Goal: Task Accomplishment & Management: Complete application form

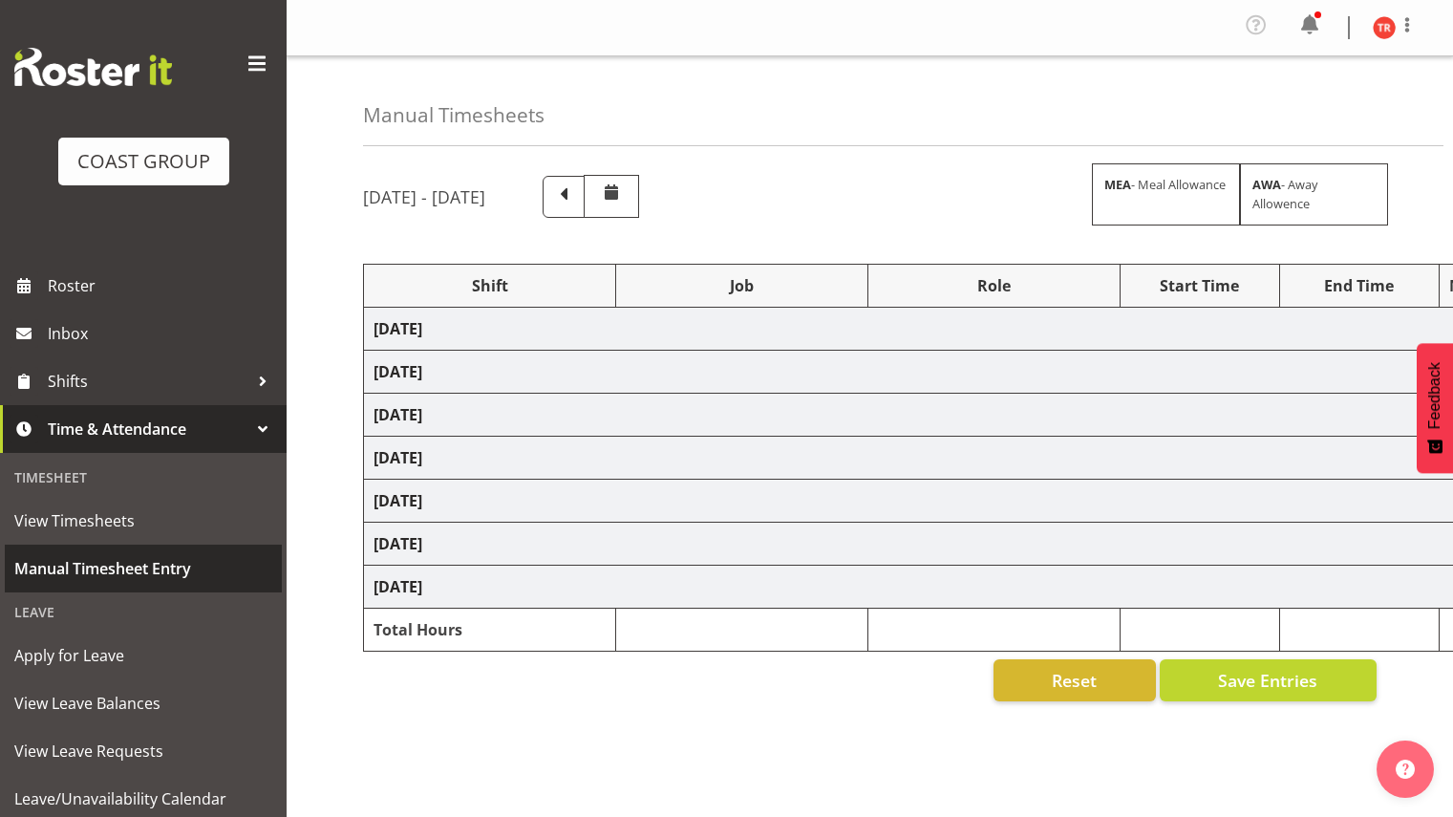
select select "80882"
select select "9932"
select select "188"
select select "80882"
select select "9932"
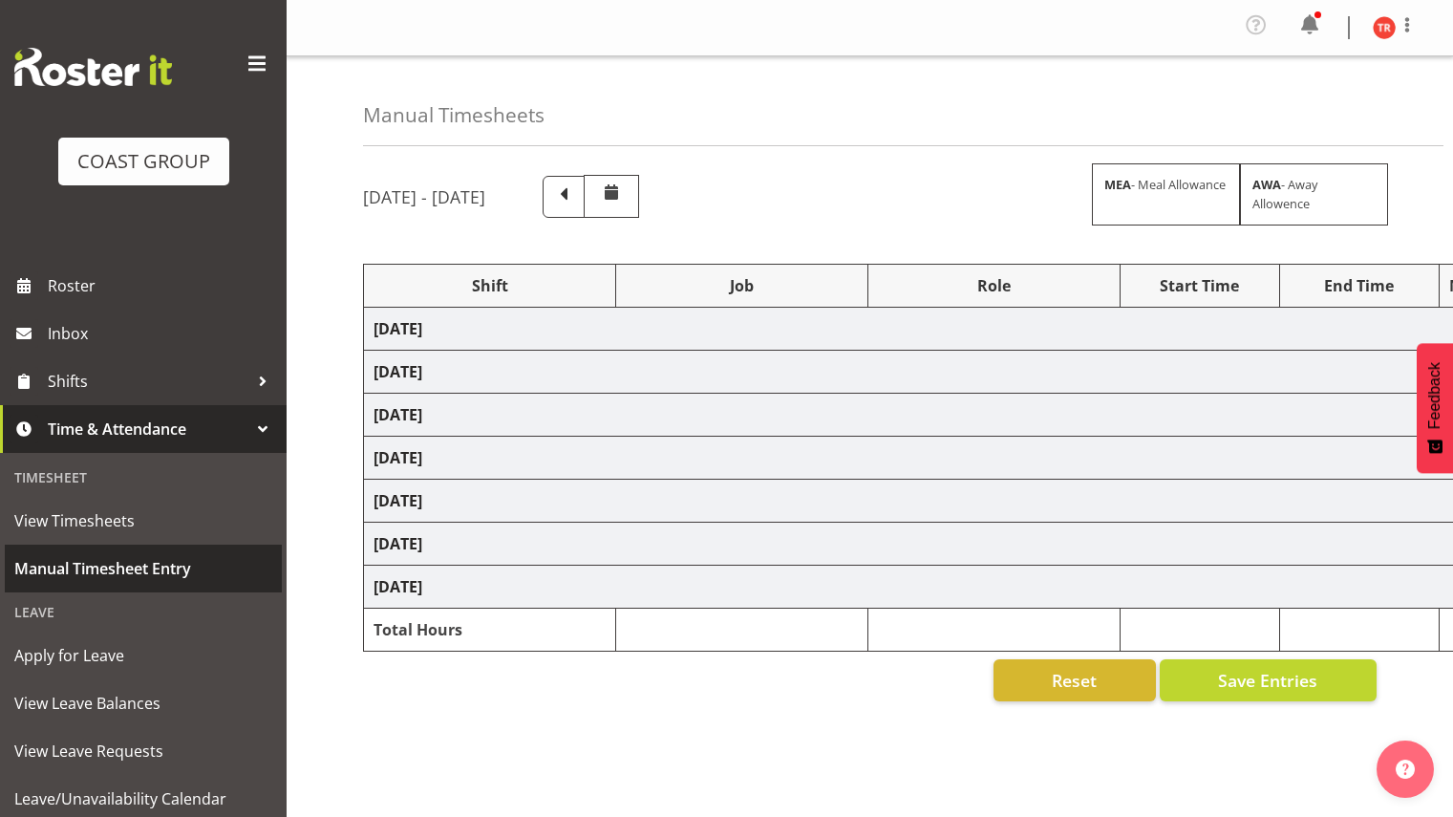
select select "188"
select select "78460"
select select "9630"
select select "78457"
select select "9630"
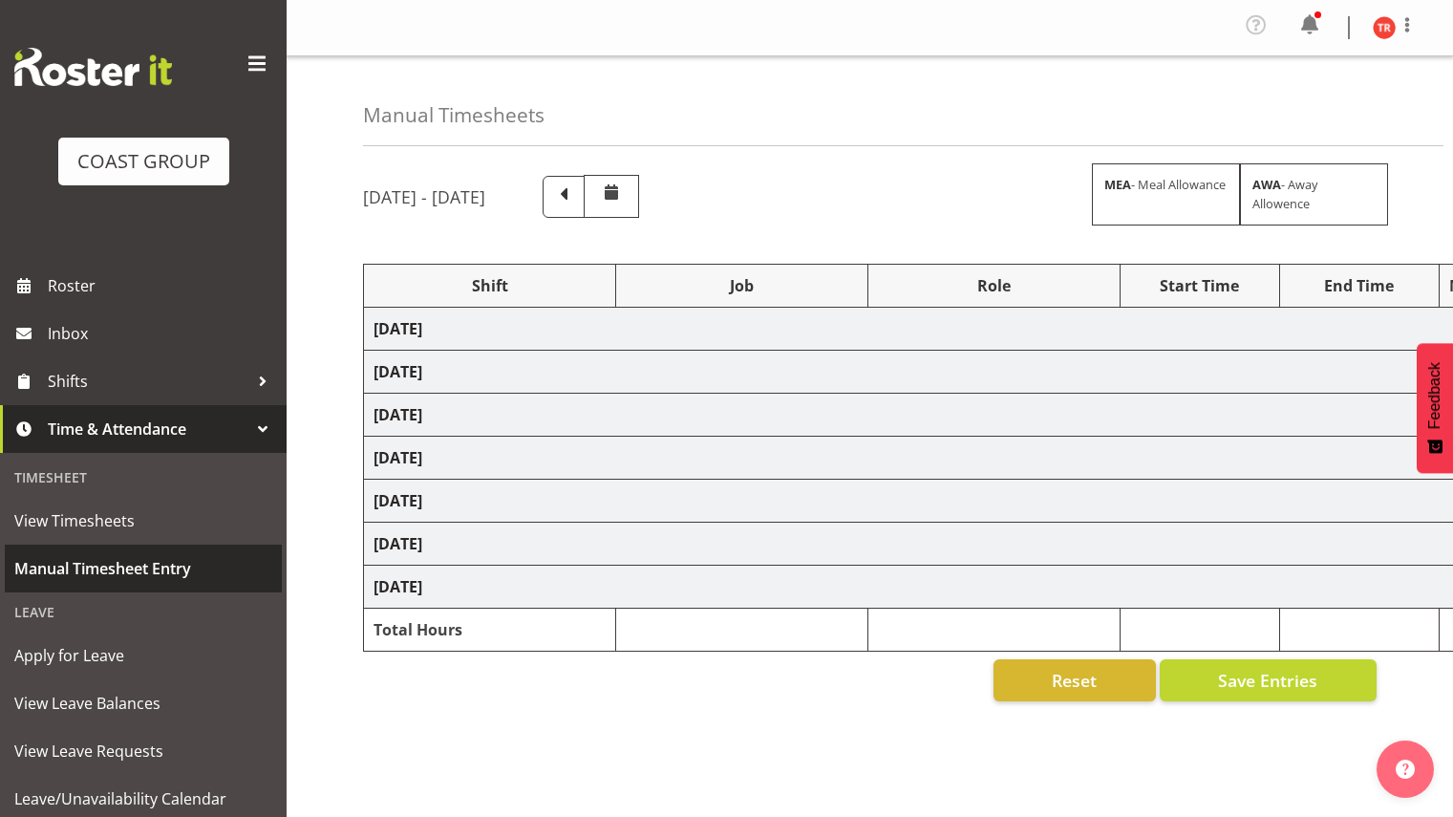
select select "188"
select select "16"
select select "30"
select select "78044"
select select "9932"
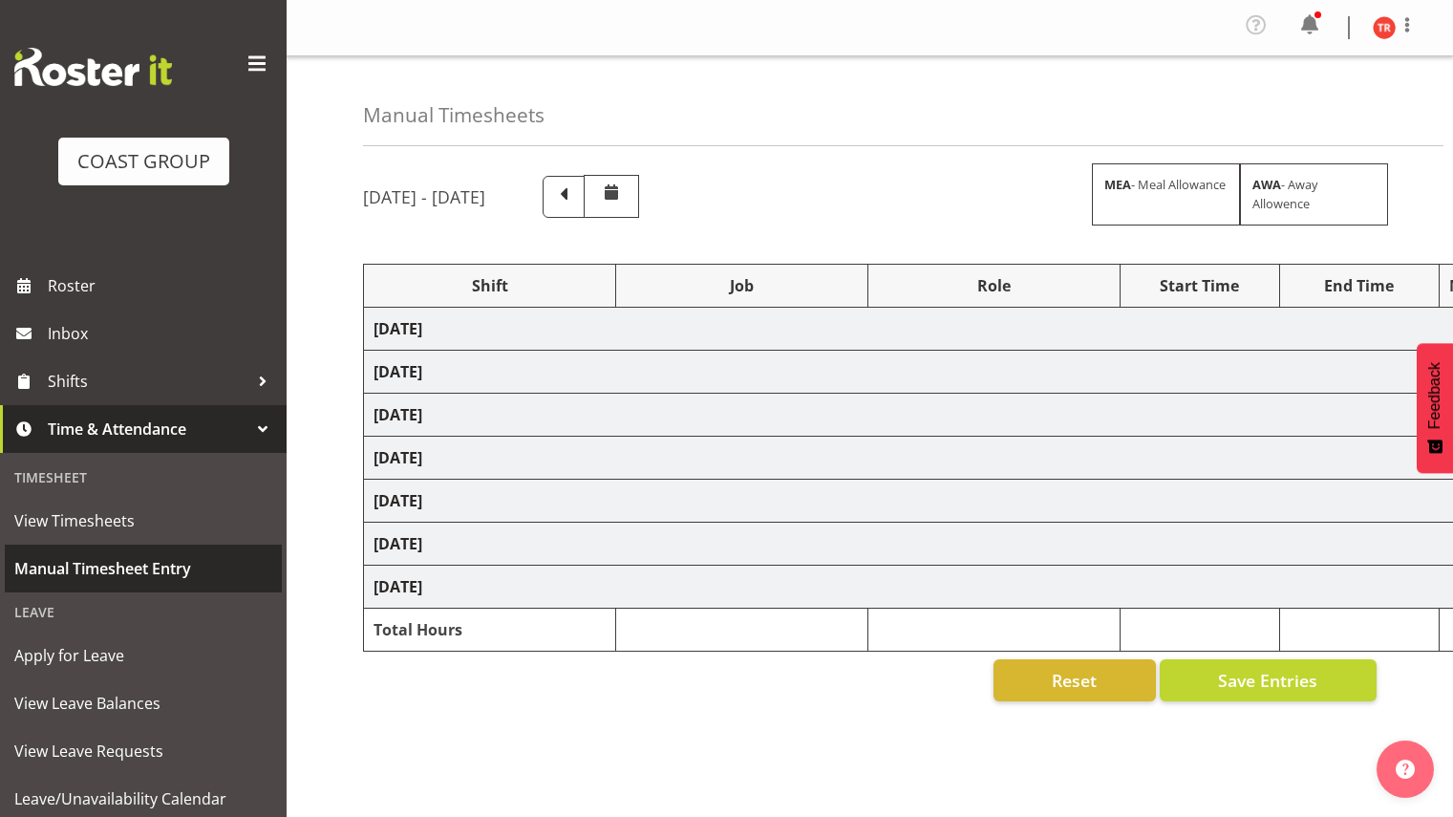
select select "78044"
select select "9932"
select select "78044"
select select "9932"
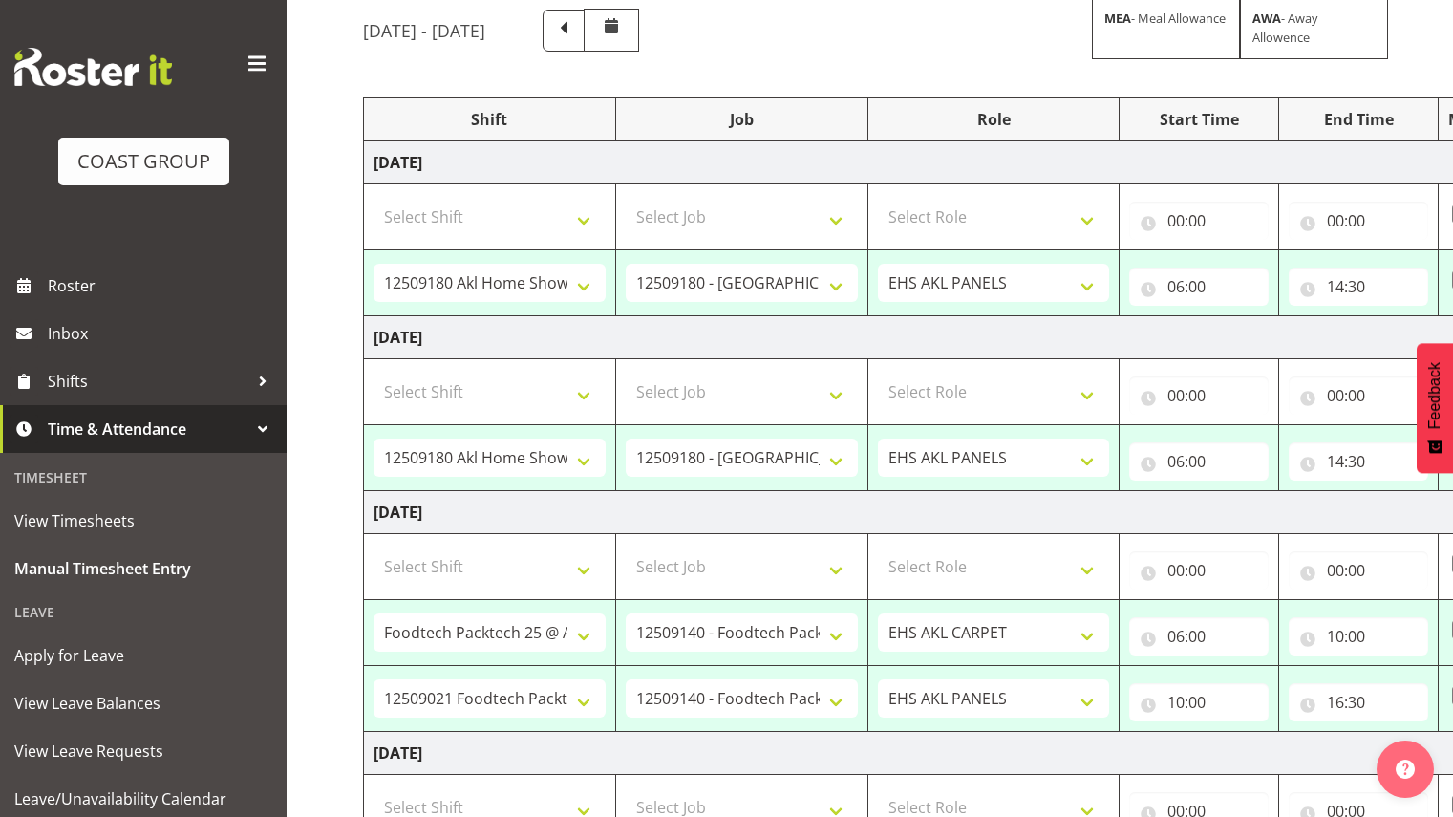
scroll to position [192, 0]
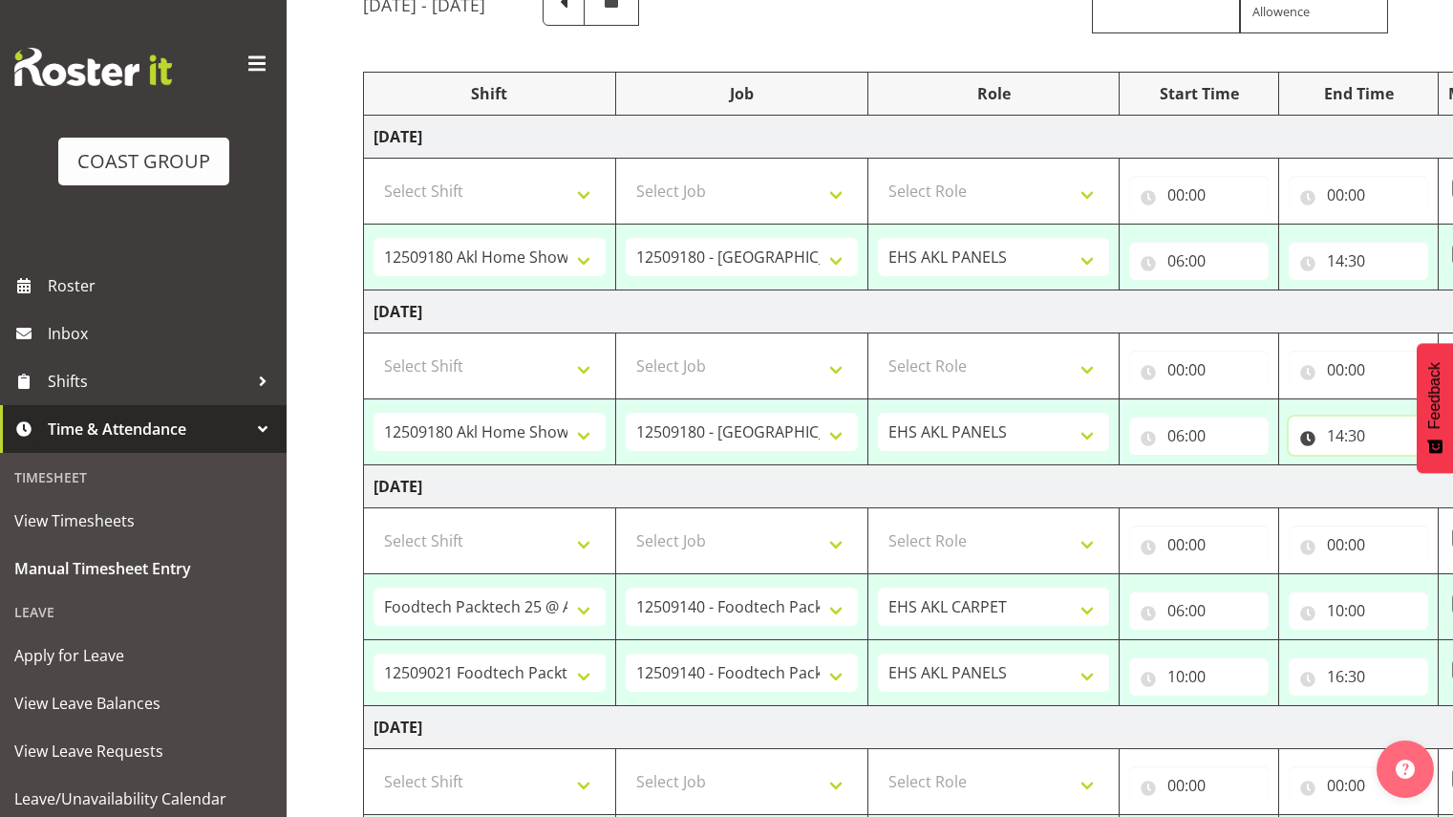
click at [1350, 433] on input "14:30" at bounding box center [1358, 436] width 139 height 38
click at [1417, 488] on select "00 01 02 03 04 05 06 07 08 09 10 11 12 13 14 15 16 17 18 19 20 21 22 23" at bounding box center [1419, 485] width 43 height 38
select select "12"
click at [1398, 466] on select "00 01 02 03 04 05 06 07 08 09 10 11 12 13 14 15 16 17 18 19 20 21 22 23" at bounding box center [1419, 485] width 43 height 38
type input "12:30"
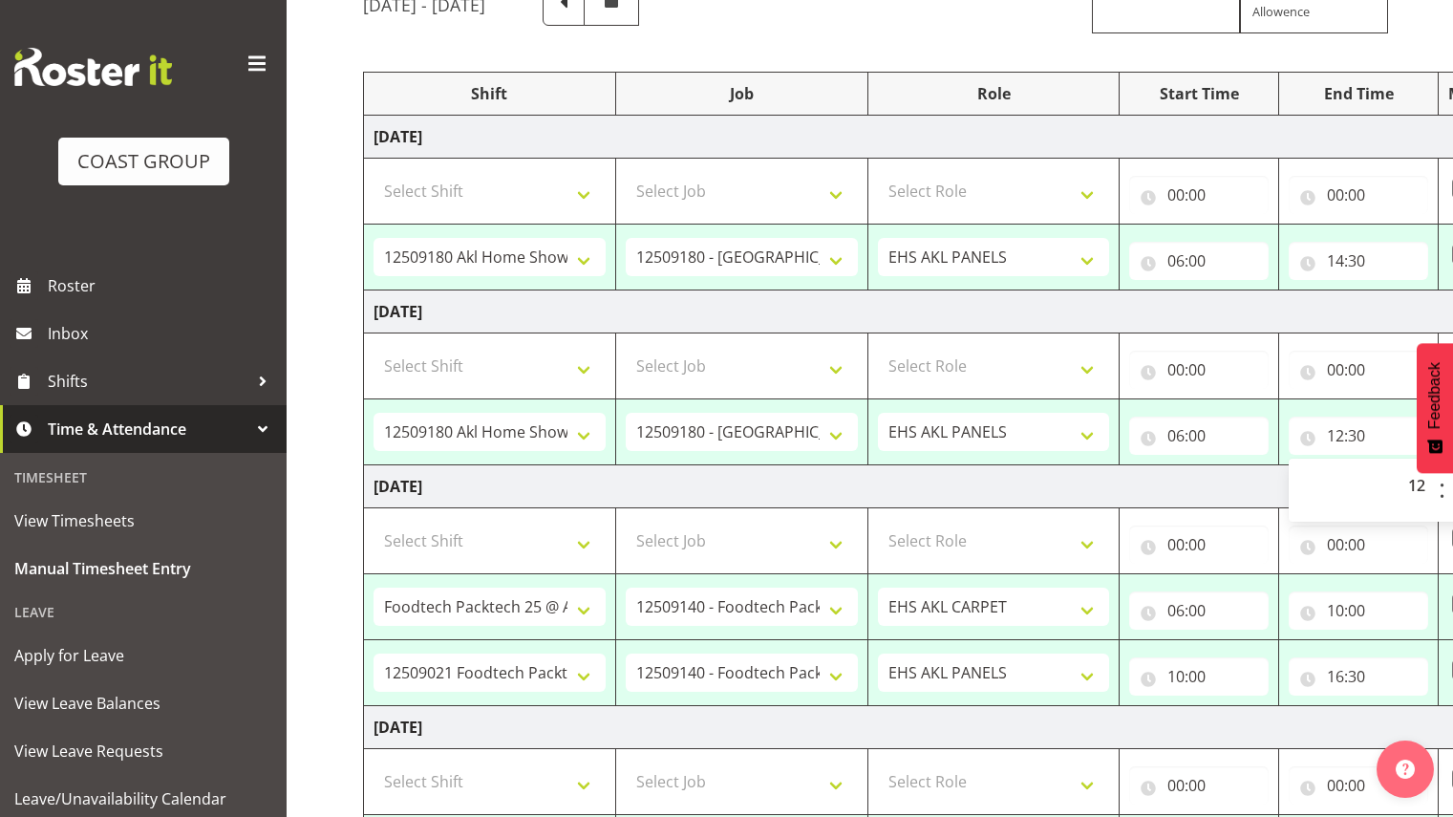
click at [1213, 476] on td "[DATE]" at bounding box center [1032, 486] width 1336 height 43
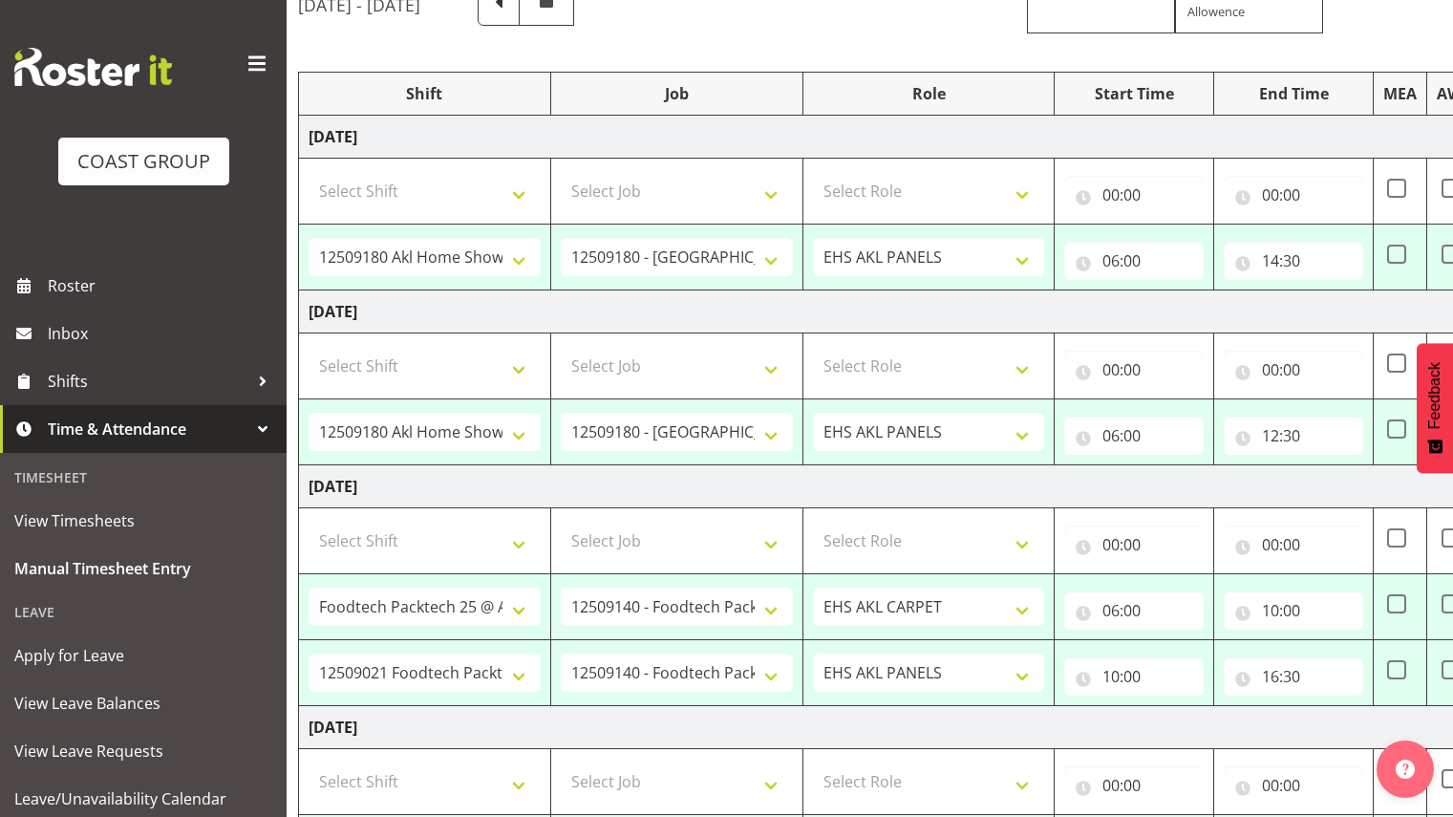
scroll to position [0, 62]
click at [890, 611] on select "EHS AKL CARPET EHS AKL PANELS" at bounding box center [932, 607] width 232 height 38
select select "188"
click at [816, 588] on select "EHS AKL CARPET EHS AKL PANELS" at bounding box center [932, 607] width 232 height 38
click at [1274, 681] on input "16:30" at bounding box center [1296, 676] width 139 height 38
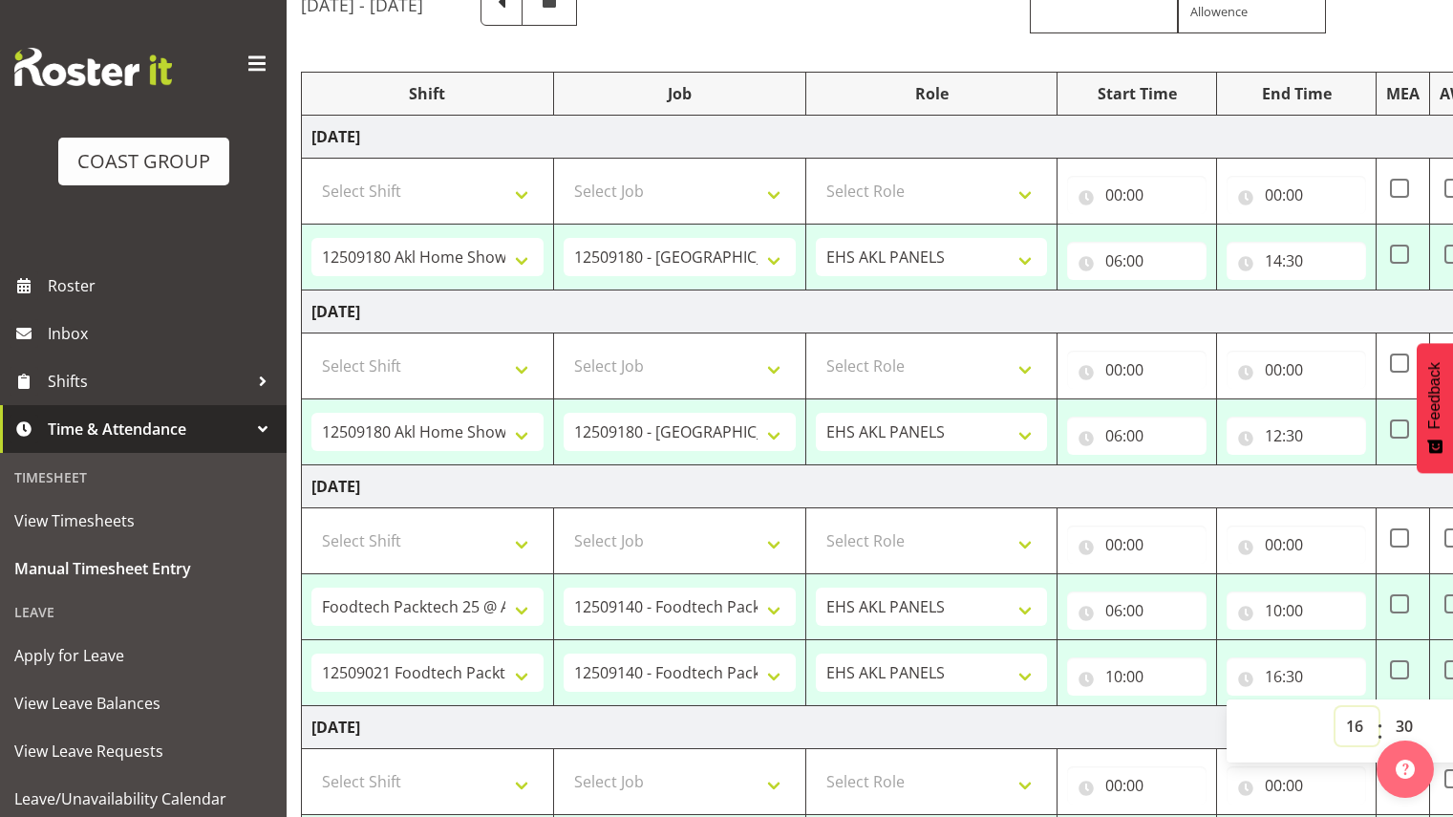
click at [1355, 730] on select "00 01 02 03 04 05 06 07 08 09 10 11 12 13 14 15 16 17 18 19 20 21 22 23" at bounding box center [1357, 726] width 43 height 38
select select "15"
click at [1336, 707] on select "00 01 02 03 04 05 06 07 08 09 10 11 12 13 14 15 16 17 18 19 20 21 22 23" at bounding box center [1357, 726] width 43 height 38
type input "15:30"
click at [1401, 723] on select "00 01 02 03 04 05 06 07 08 09 10 11 12 13 14 15 16 17 18 19 20 21 22 23 24 25 2…" at bounding box center [1406, 726] width 43 height 38
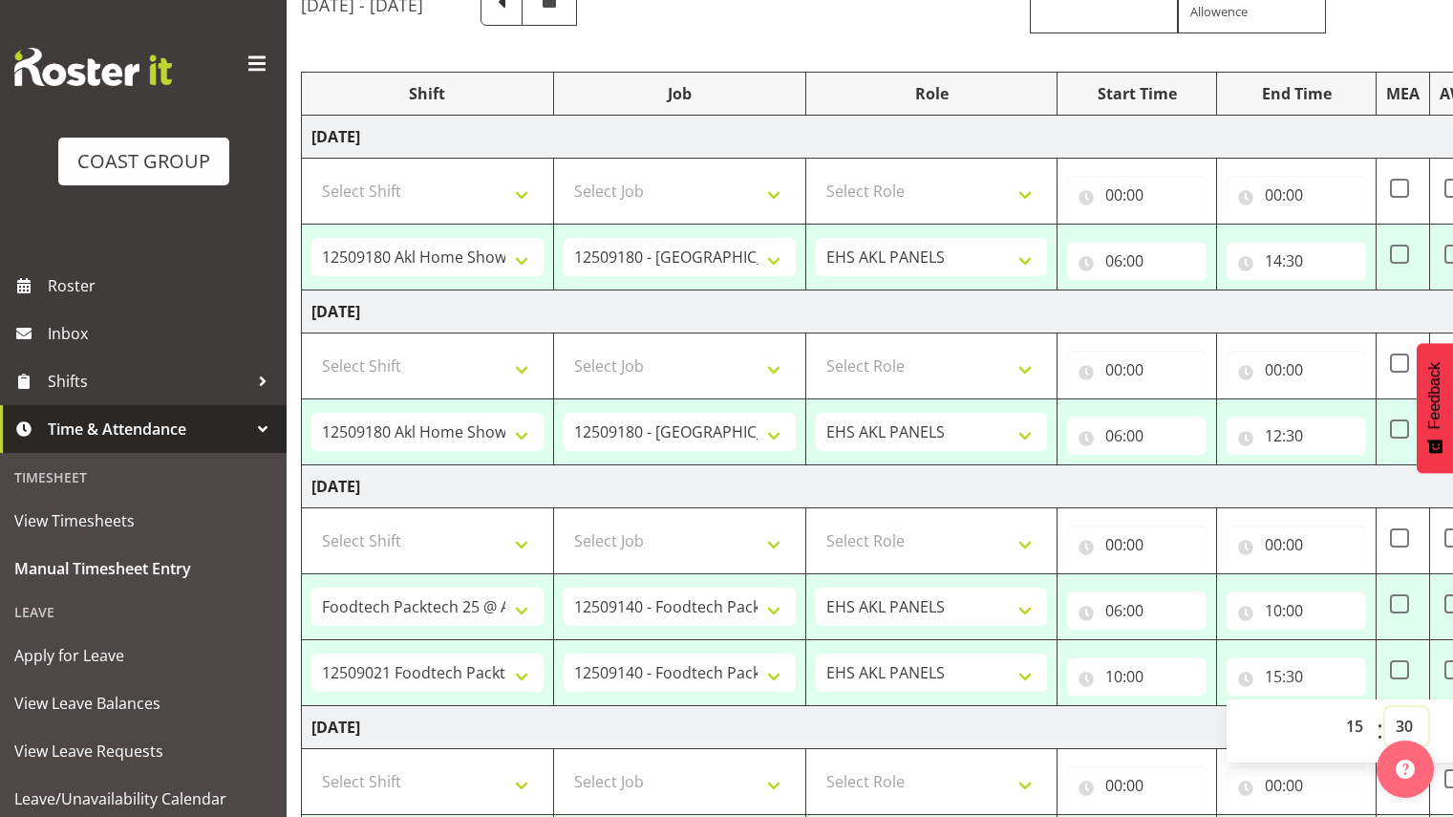
select select "0"
click at [1385, 707] on select "00 01 02 03 04 05 06 07 08 09 10 11 12 13 14 15 16 17 18 19 20 21 22 23 24 25 2…" at bounding box center [1406, 726] width 43 height 38
type input "15:00"
click at [955, 484] on td "[DATE]" at bounding box center [970, 486] width 1336 height 43
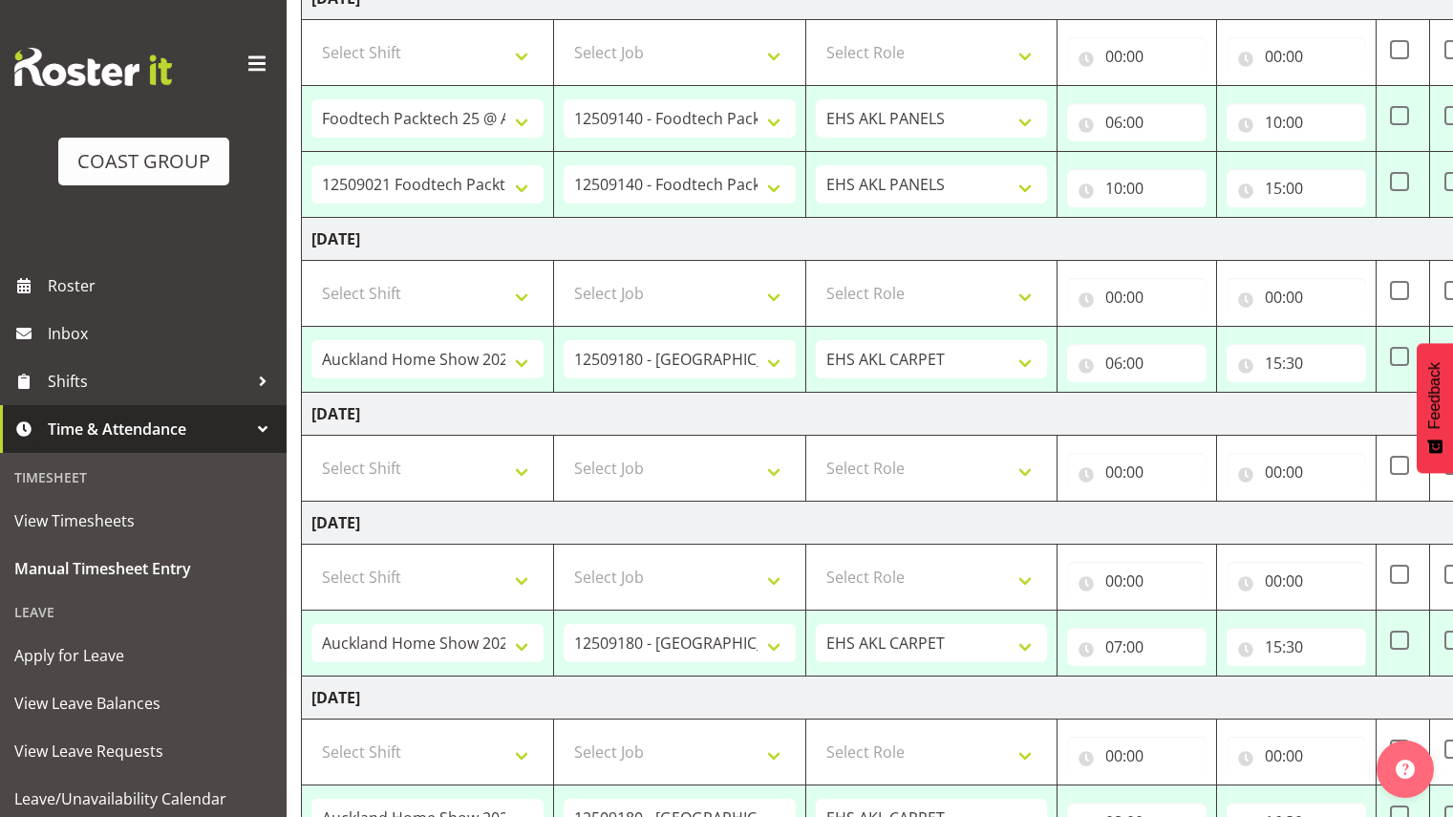
scroll to position [816, 0]
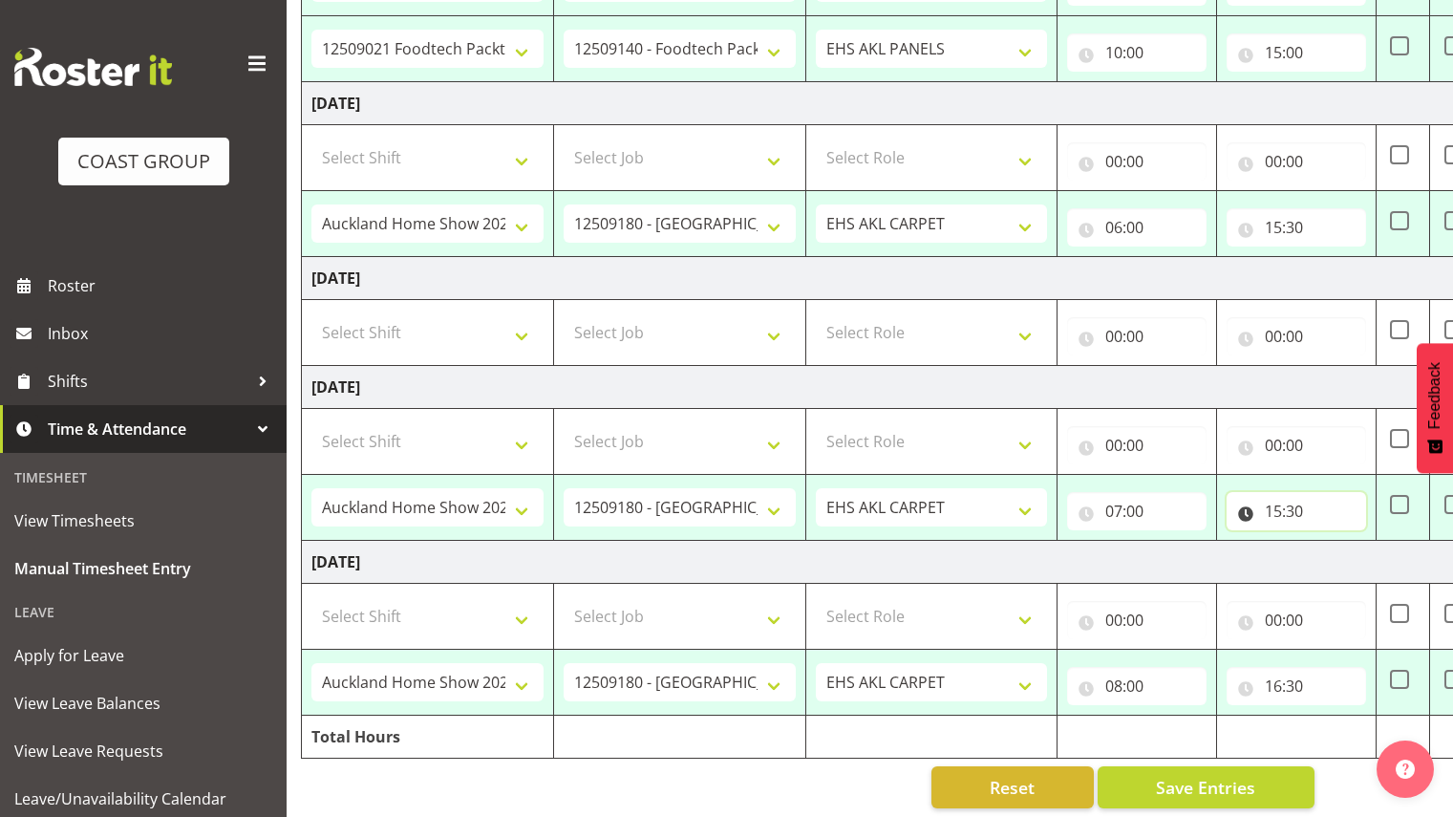
click at [1279, 518] on input "15:30" at bounding box center [1296, 511] width 139 height 38
click at [1363, 567] on select "00 01 02 03 04 05 06 07 08 09 10 11 12 13 14 15 16 17 18 19 20 21 22 23" at bounding box center [1357, 561] width 43 height 38
select select "16"
click at [1336, 542] on select "00 01 02 03 04 05 06 07 08 09 10 11 12 13 14 15 16 17 18 19 20 21 22 23" at bounding box center [1357, 561] width 43 height 38
type input "16:30"
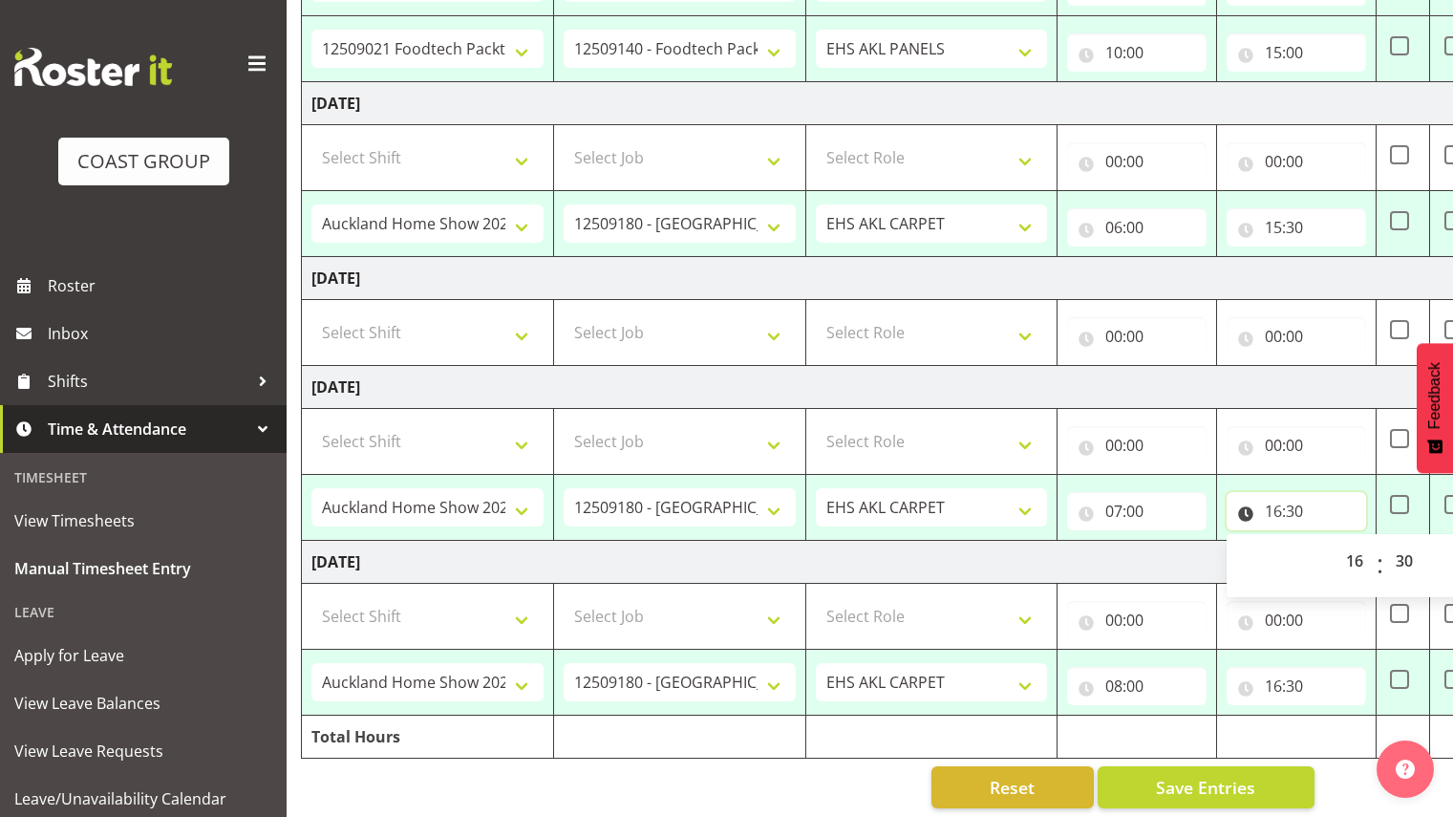
click at [1298, 513] on input "16:30" at bounding box center [1296, 511] width 139 height 38
click at [1296, 504] on input "16:30" at bounding box center [1296, 511] width 139 height 38
click at [1408, 566] on select "00 01 02 03 04 05 06 07 08 09 10 11 12 13 14 15 16 17 18 19 20 21 22 23 24 25 2…" at bounding box center [1406, 561] width 43 height 38
select select "0"
click at [1385, 542] on select "00 01 02 03 04 05 06 07 08 09 10 11 12 13 14 15 16 17 18 19 20 21 22 23 24 25 2…" at bounding box center [1406, 561] width 43 height 38
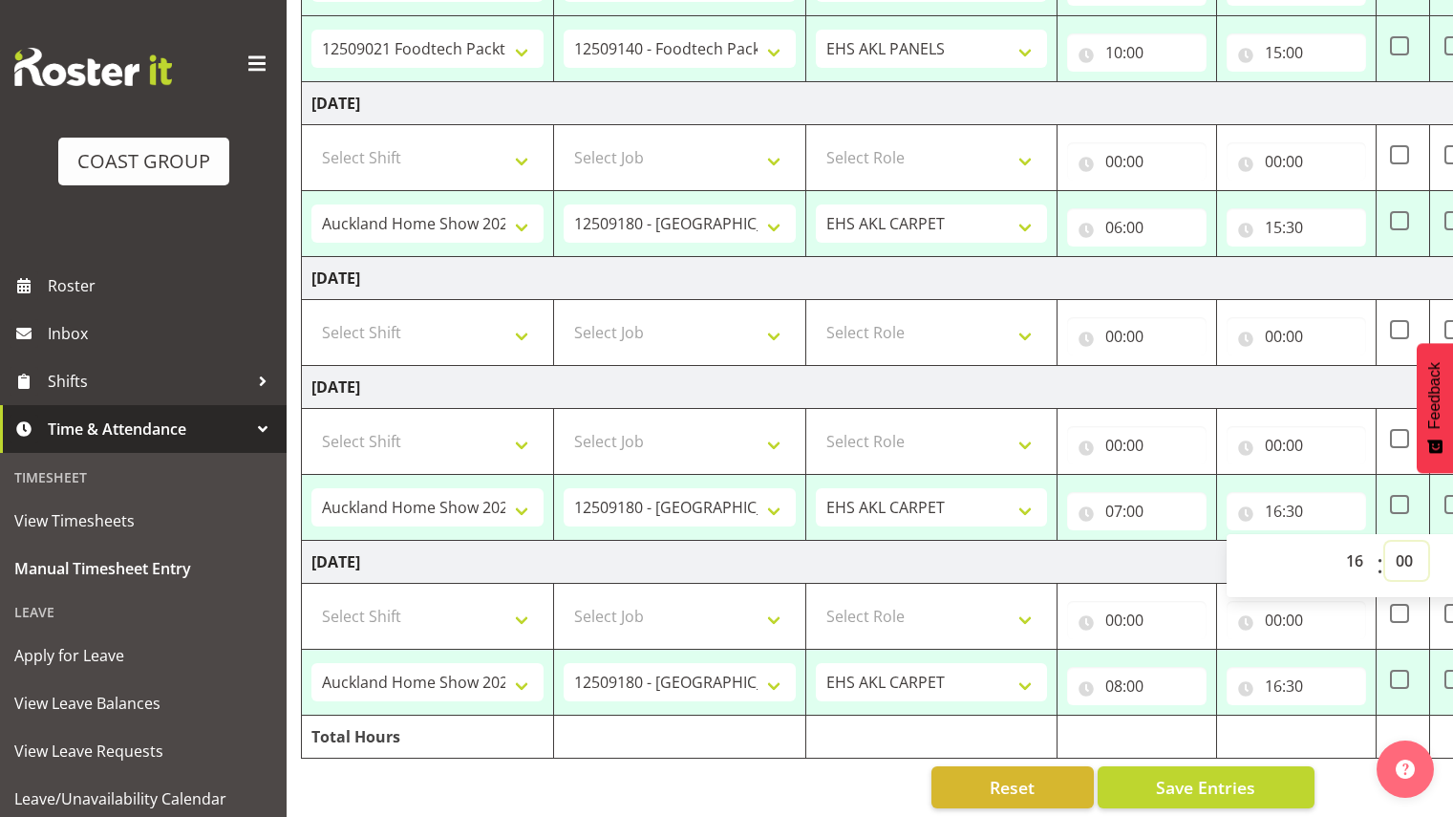
type input "16:00"
click at [1000, 558] on td "[DATE]" at bounding box center [970, 562] width 1336 height 43
click at [1119, 686] on input "08:00" at bounding box center [1136, 686] width 139 height 38
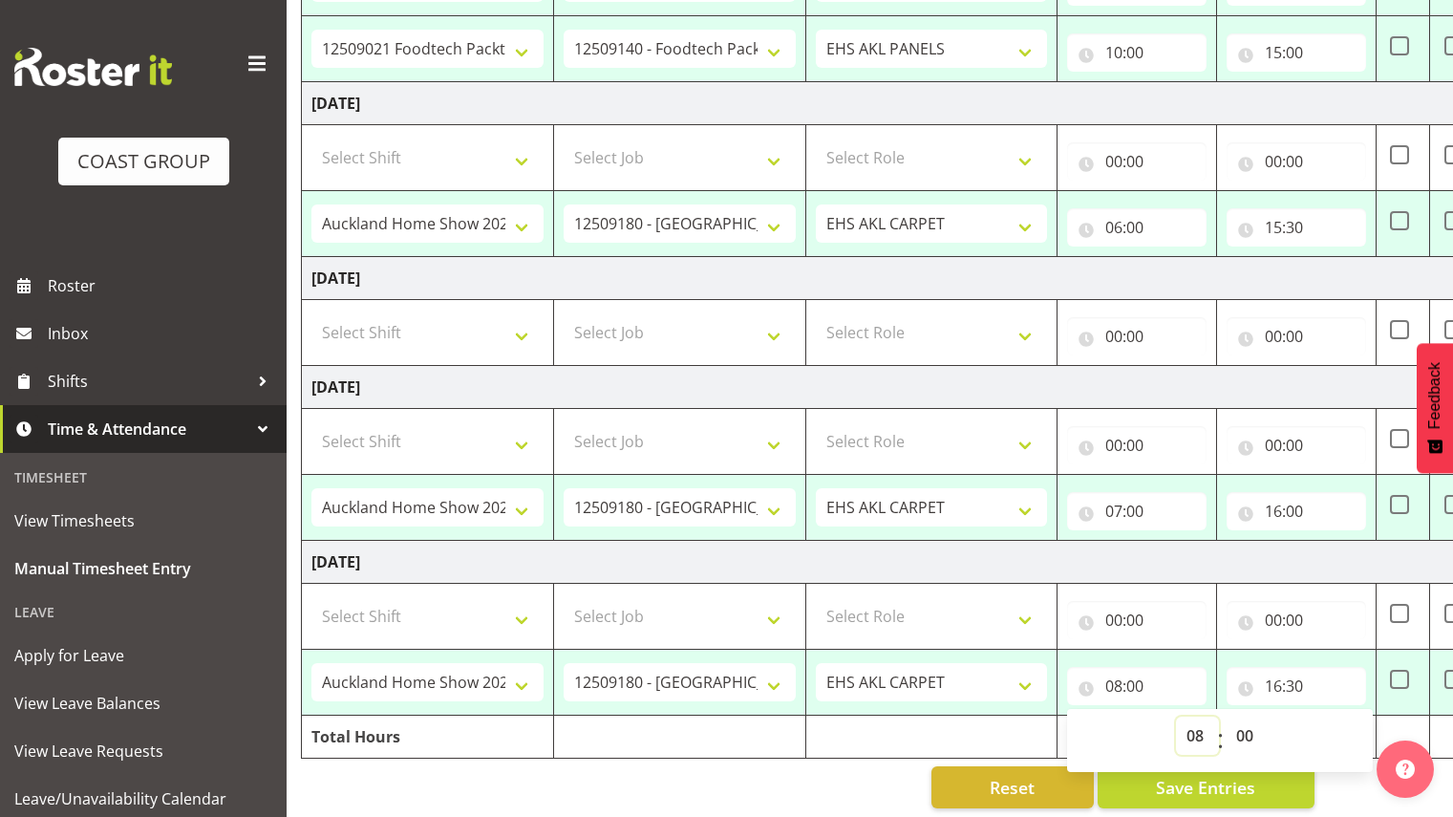
click at [1193, 739] on select "00 01 02 03 04 05 06 07 08 09 10 11 12 13 14 15 16 17 18 19 20 21 22 23" at bounding box center [1197, 735] width 43 height 38
select select "6"
click at [1176, 716] on select "00 01 02 03 04 05 06 07 08 09 10 11 12 13 14 15 16 17 18 19 20 21 22 23" at bounding box center [1197, 735] width 43 height 38
type input "06:00"
click at [807, 764] on div "[DATE] - [DATE] MEA - Meal Allowance AWA - Away Allowence Shift Job Role Start …" at bounding box center [846, 84] width 1090 height 1478
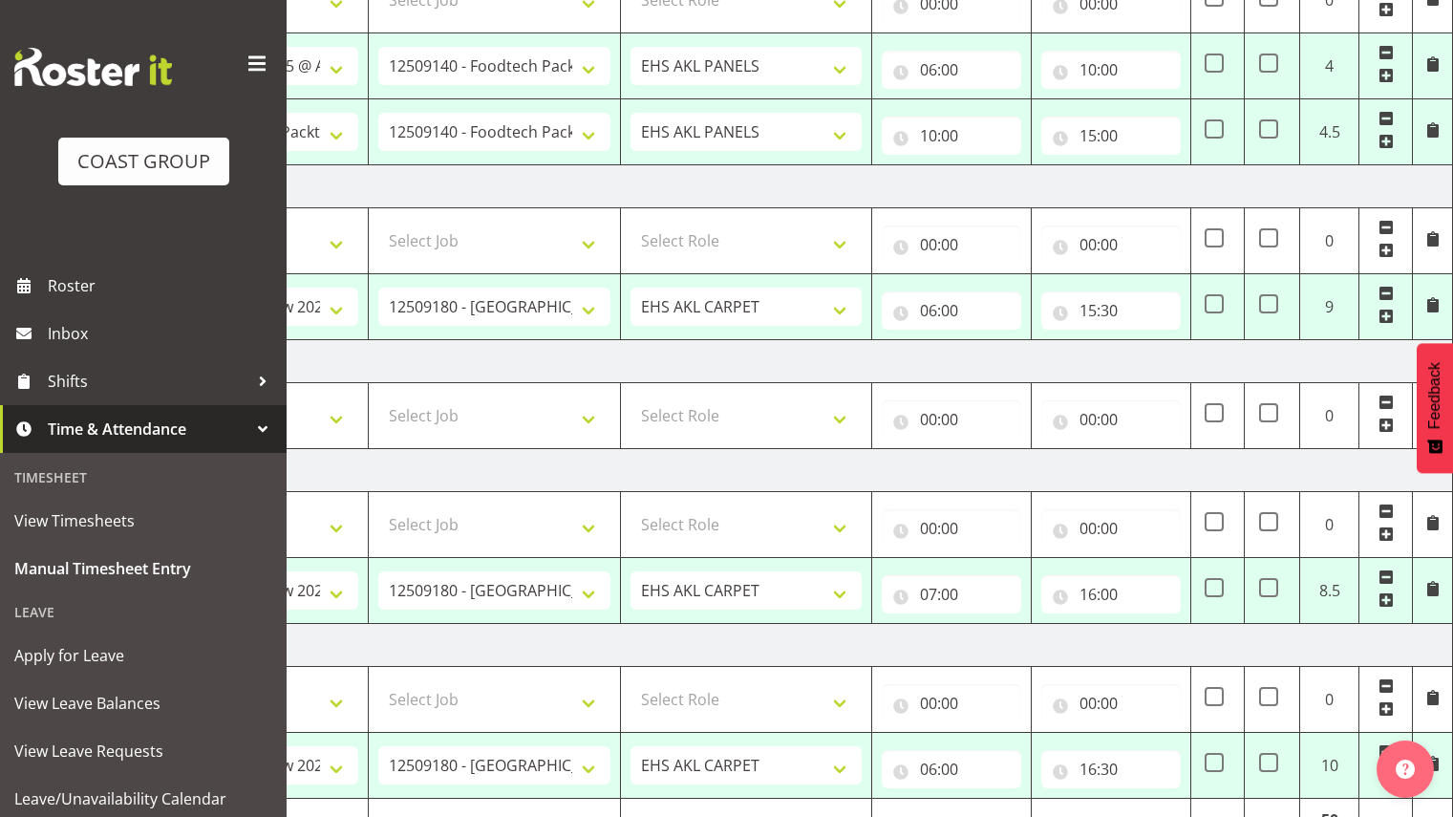
scroll to position [836, 0]
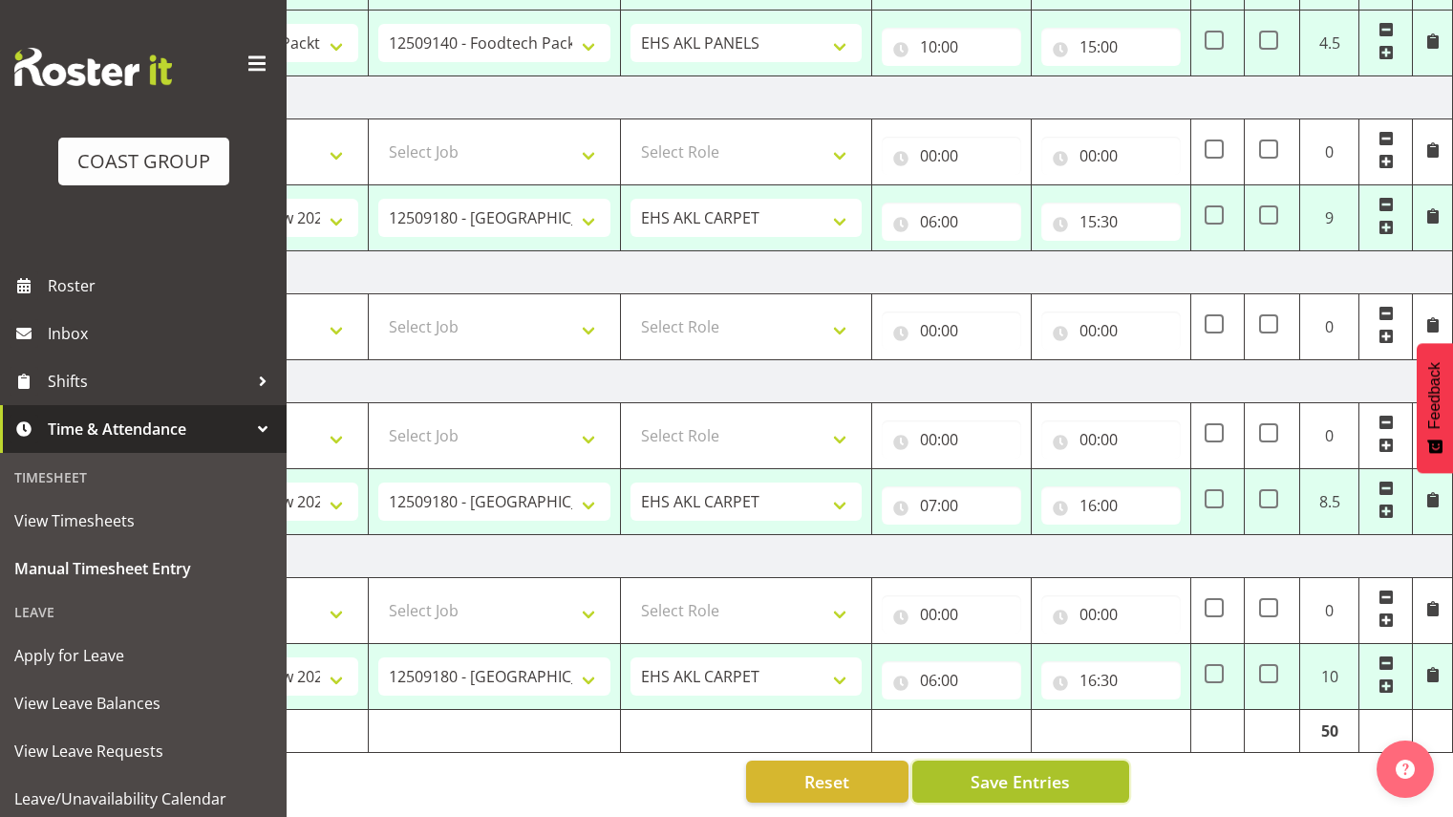
click at [1032, 769] on span "Save Entries" at bounding box center [1020, 781] width 99 height 25
select select "80882"
select select "9932"
select select "188"
type input "06:00"
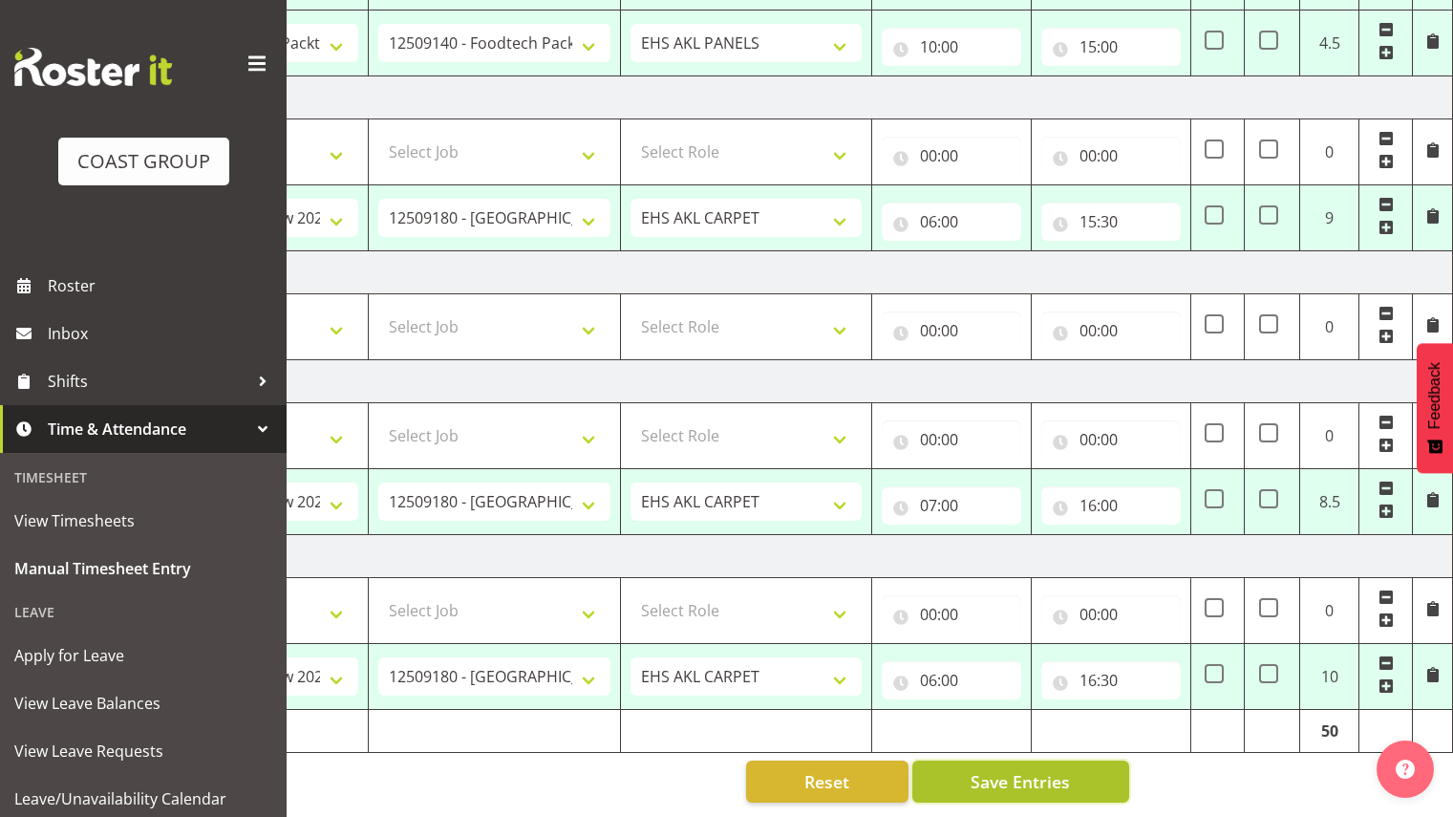
type input "14:30"
select select "80882"
select select "9932"
select select "188"
type input "06:00"
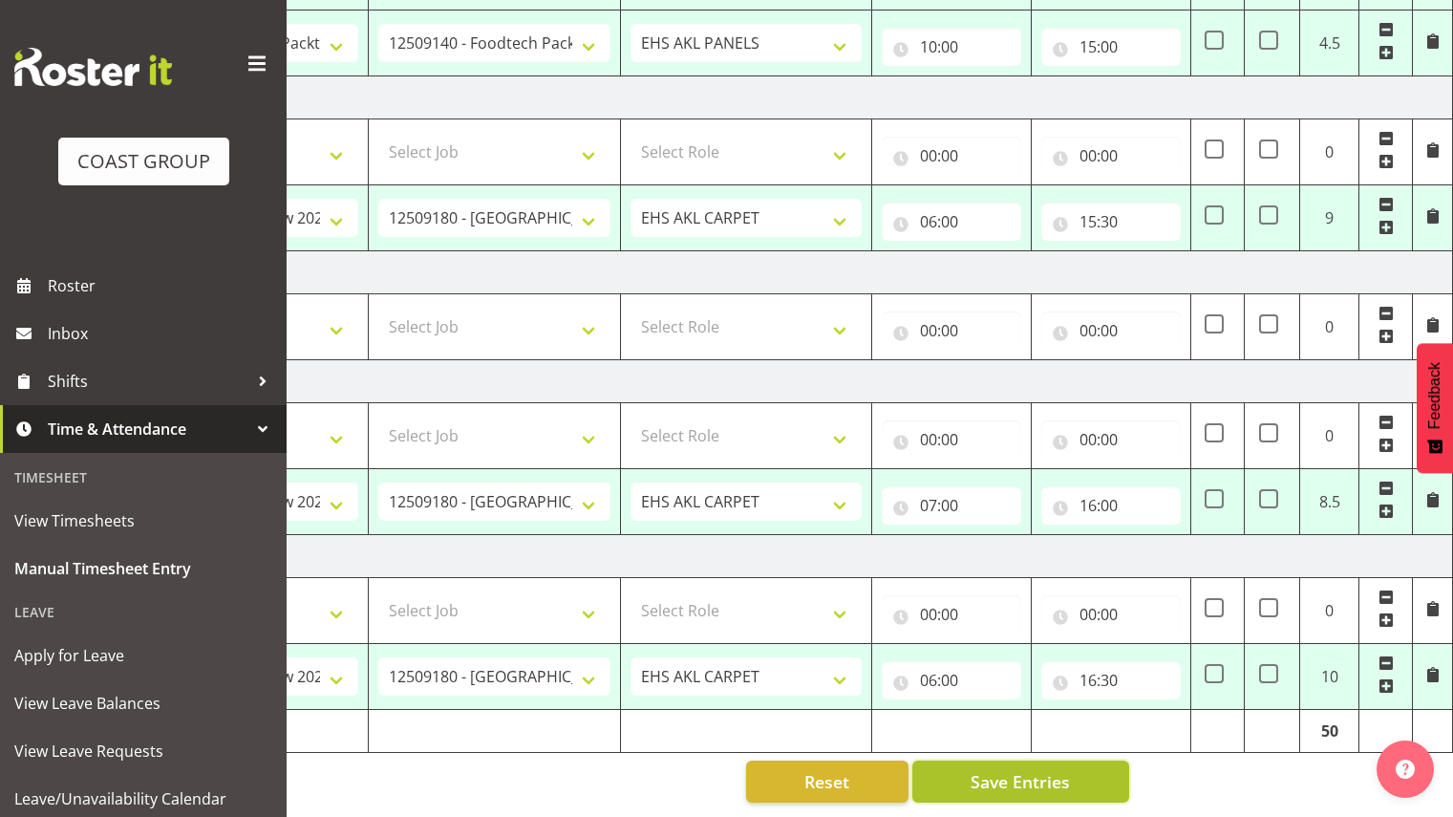
type input "12:30"
select select "78460"
select select "9630"
select select "188"
type input "06:00"
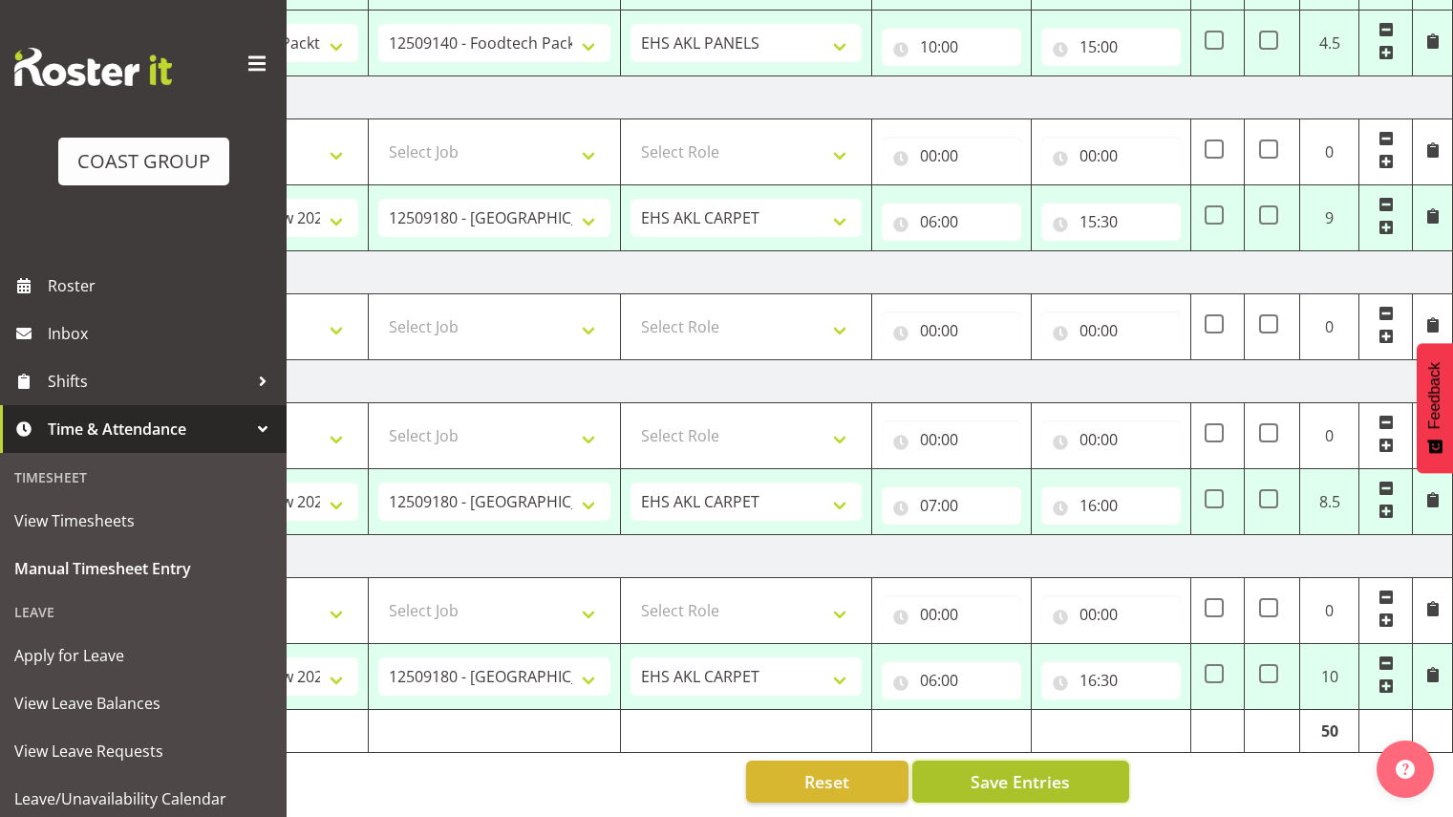
type input "10:00"
select select "78457"
type input "10:00"
type input "15:00"
select select "78044"
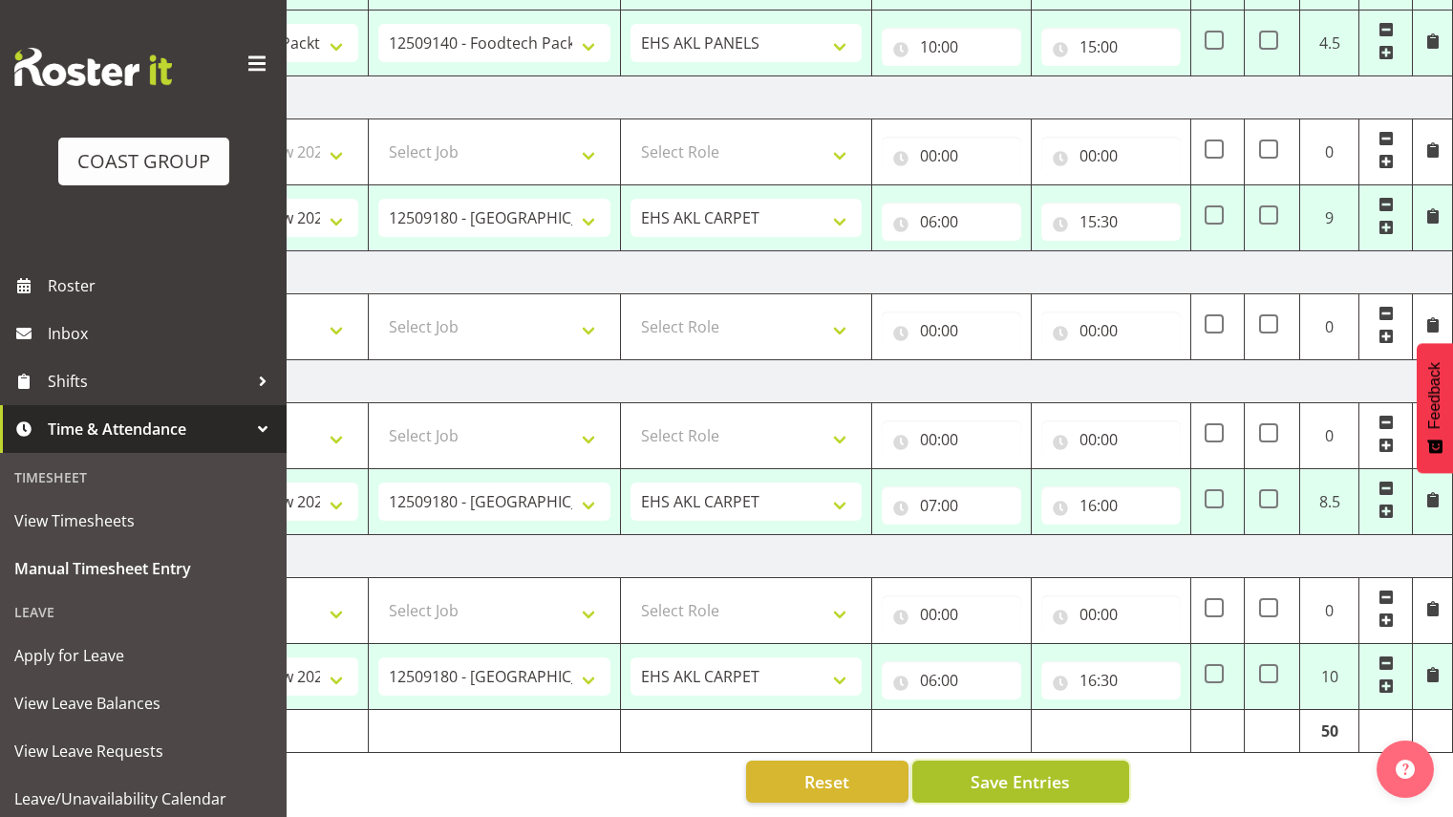
select select "9932"
type input "06:00"
type input "15:30"
select select "78044"
select select "9932"
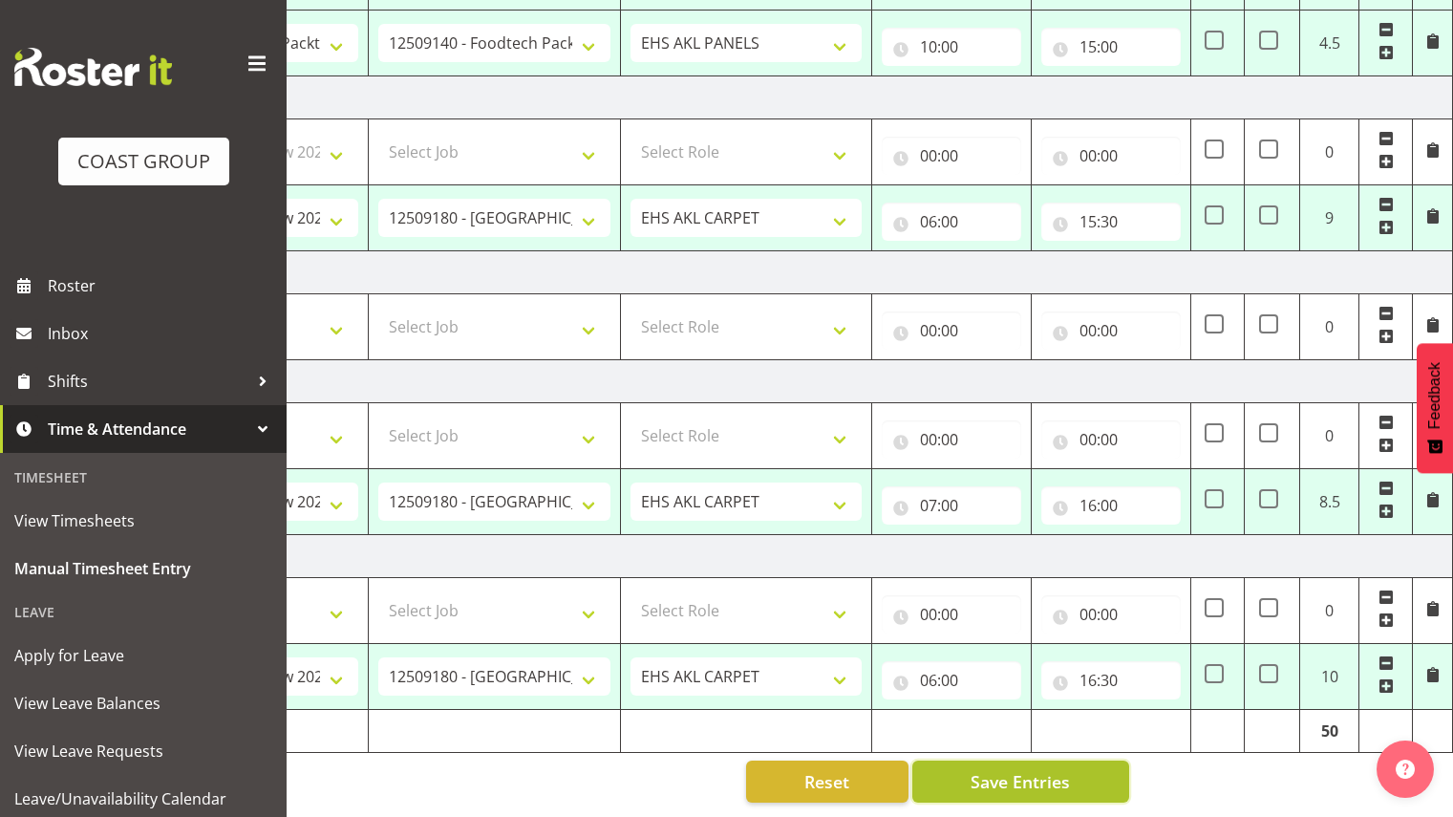
type input "07:00"
type input "16:00"
select select "78044"
select select "9932"
type input "06:00"
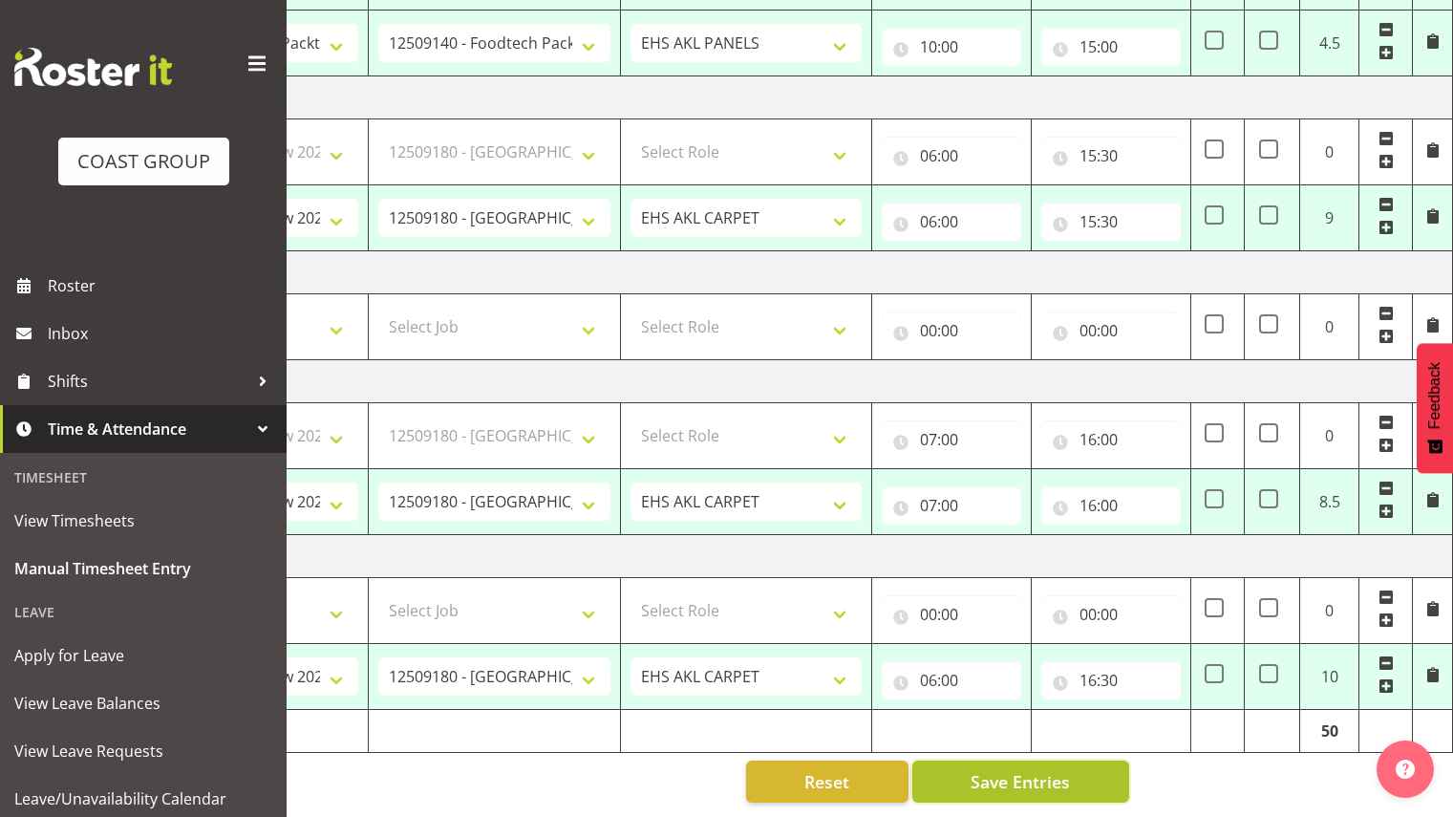
type input "16:30"
select select "80882"
select select "9932"
select select "188"
select select "78460"
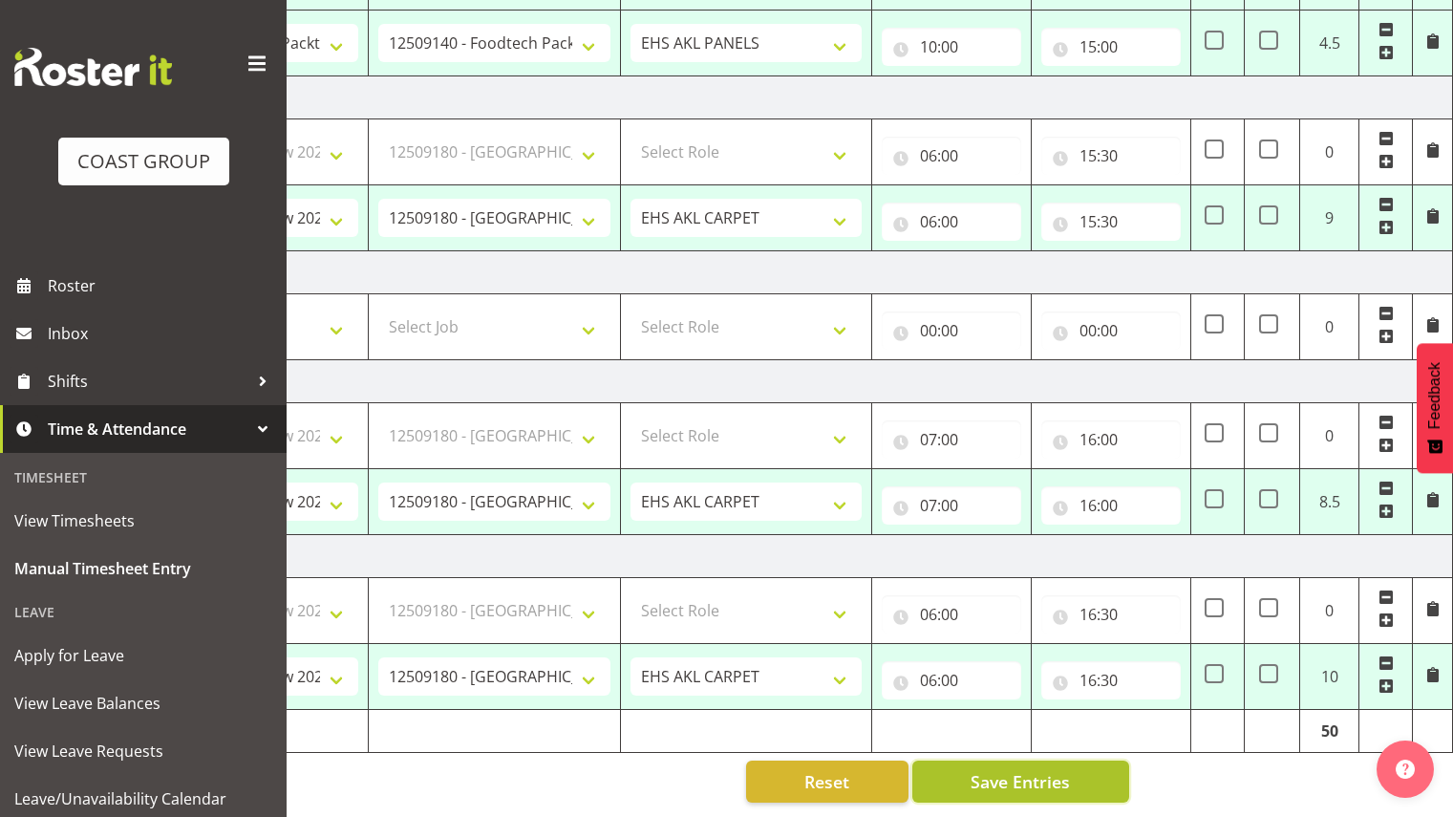
select select "9630"
select select "188"
select select "78457"
select select "9630"
select select "188"
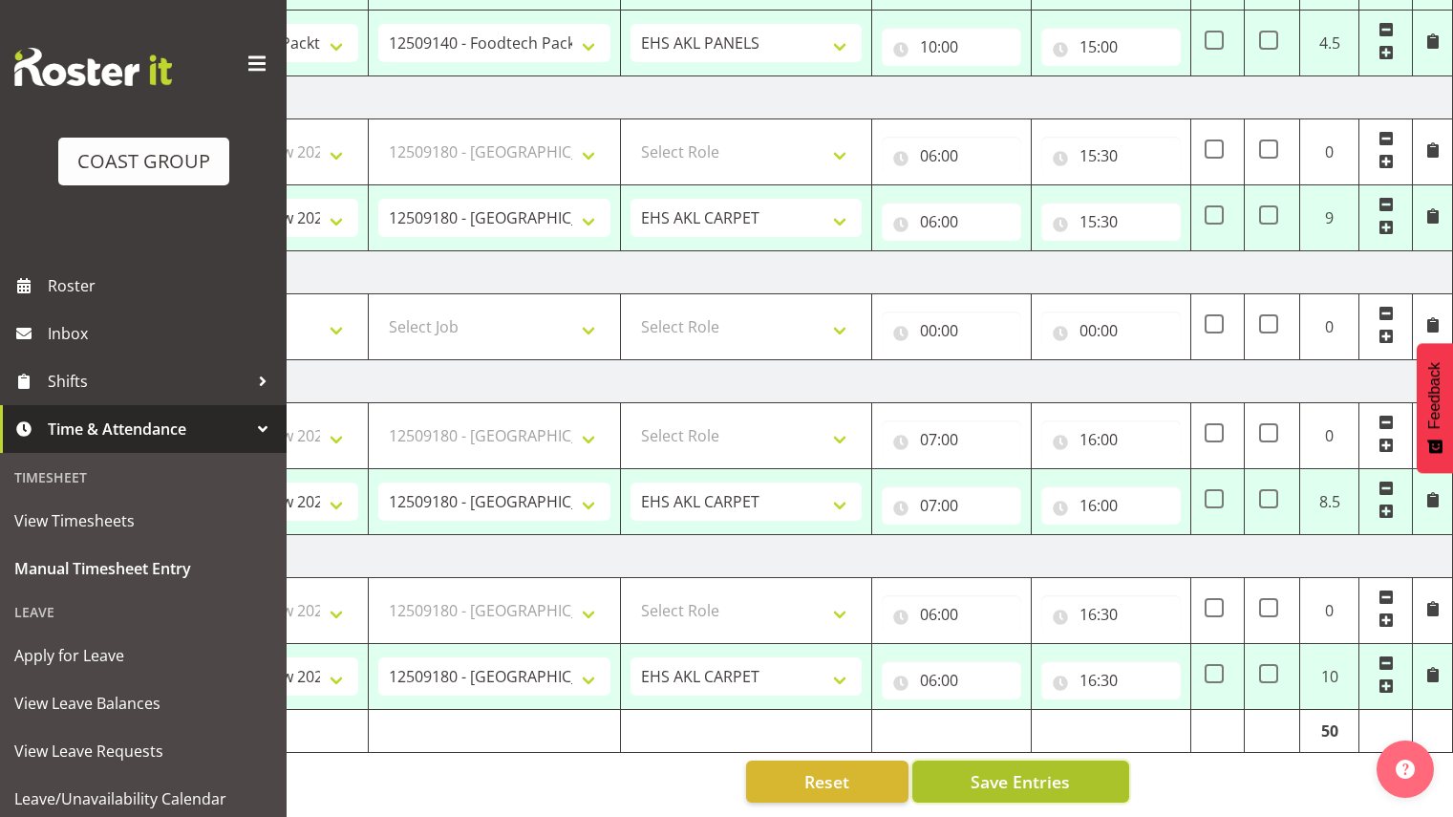
select select "78044"
select select "9932"
select select "78044"
select select "9932"
select select "78044"
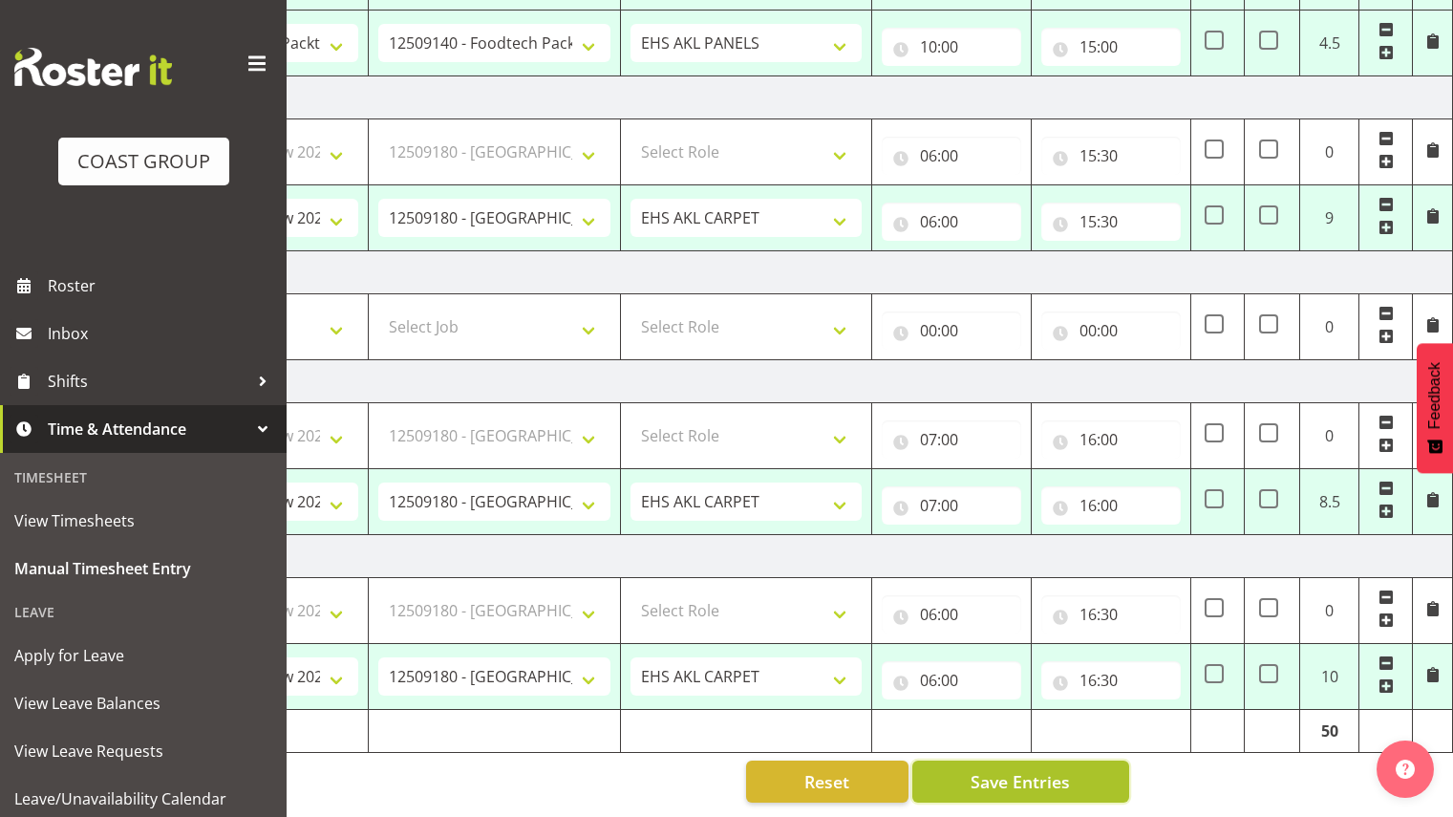
select select "9932"
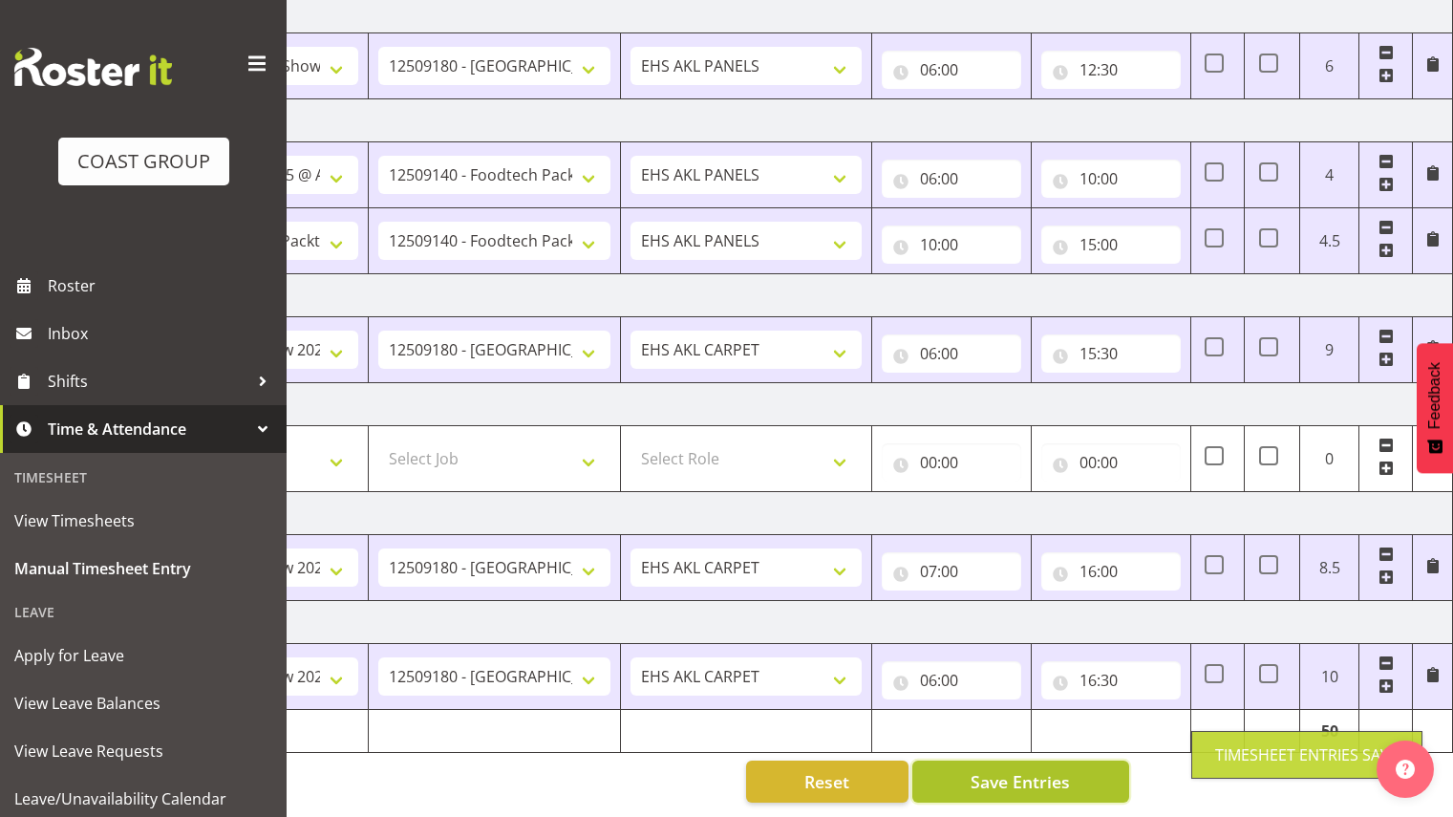
click at [1032, 769] on span "Save Entries" at bounding box center [1020, 781] width 99 height 25
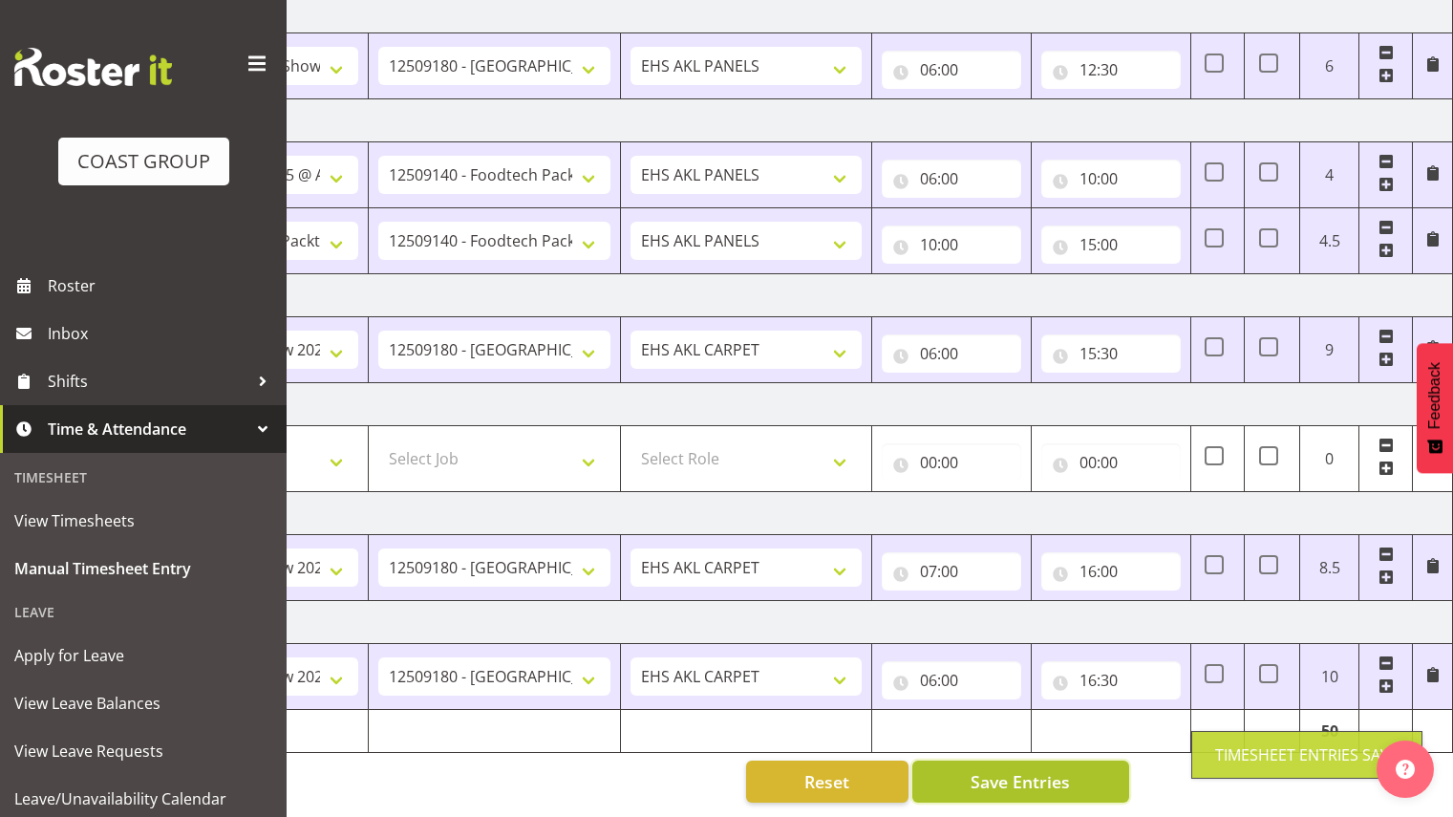
click at [1032, 769] on span "Save Entries" at bounding box center [1020, 781] width 99 height 25
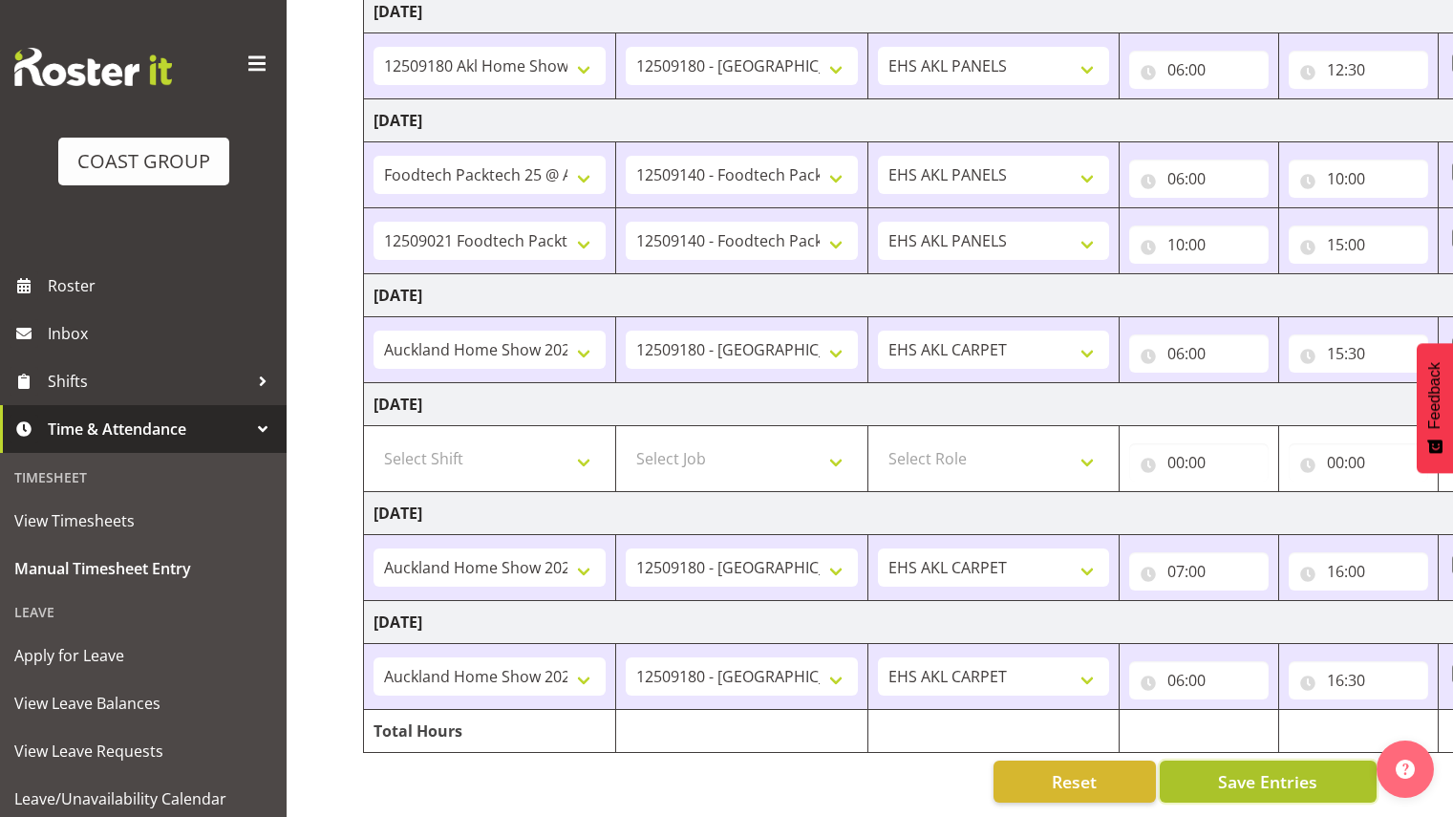
click at [1292, 772] on span "Save Entries" at bounding box center [1267, 781] width 99 height 25
click at [1292, 772] on div "Timesheet Entries Save" at bounding box center [1306, 755] width 231 height 48
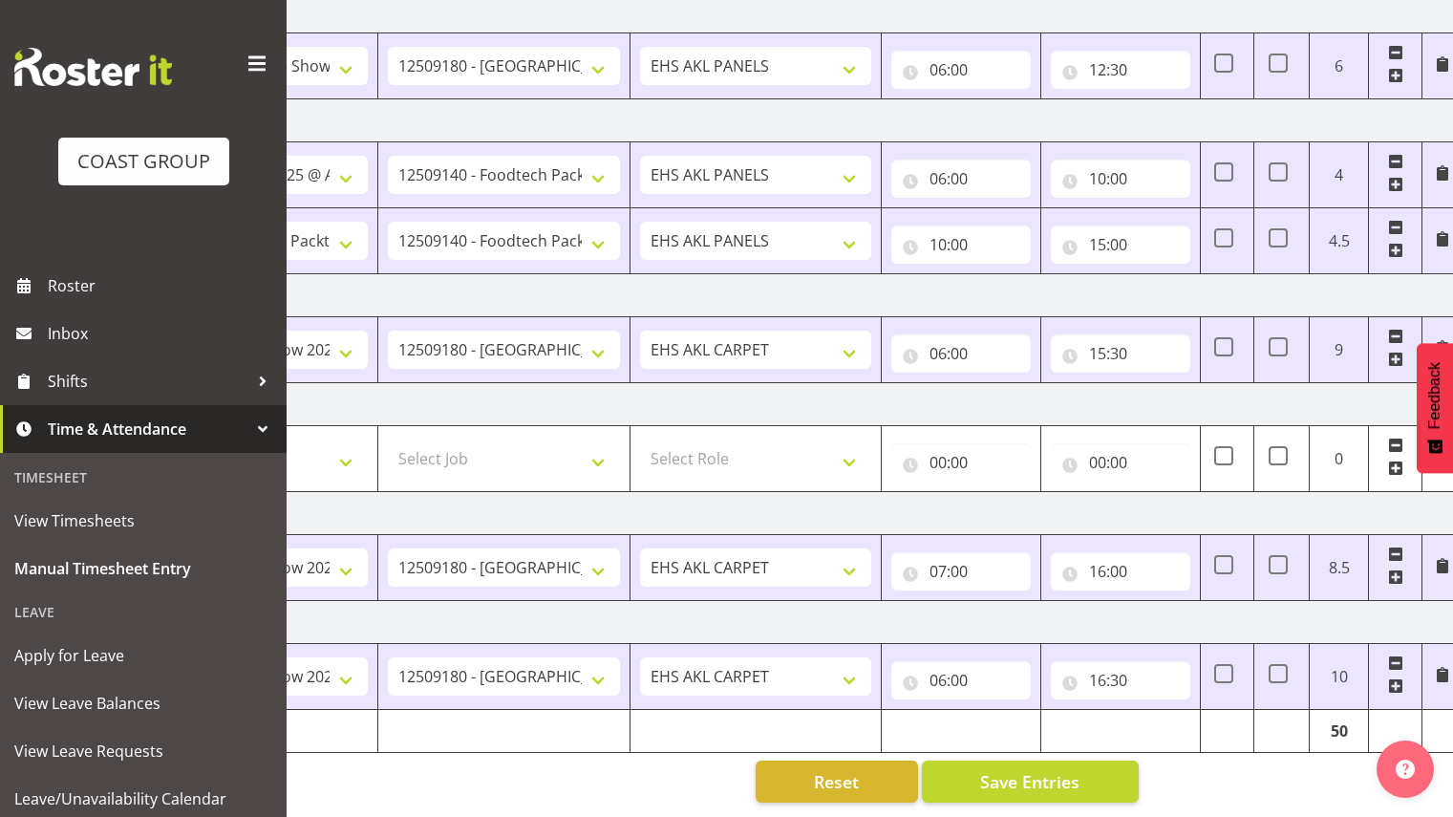
scroll to position [0, 247]
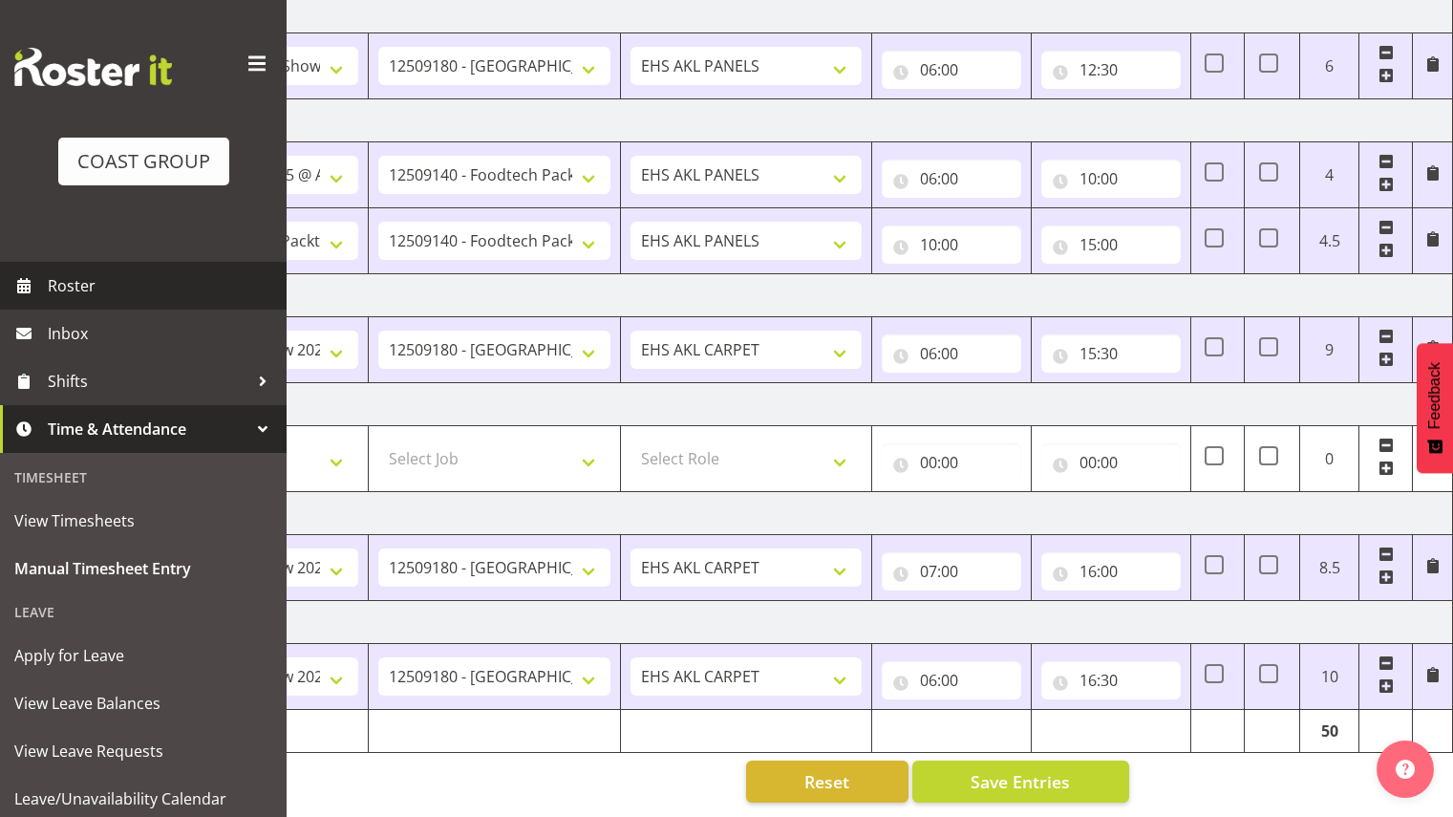
click at [46, 287] on link "Roster" at bounding box center [143, 286] width 287 height 48
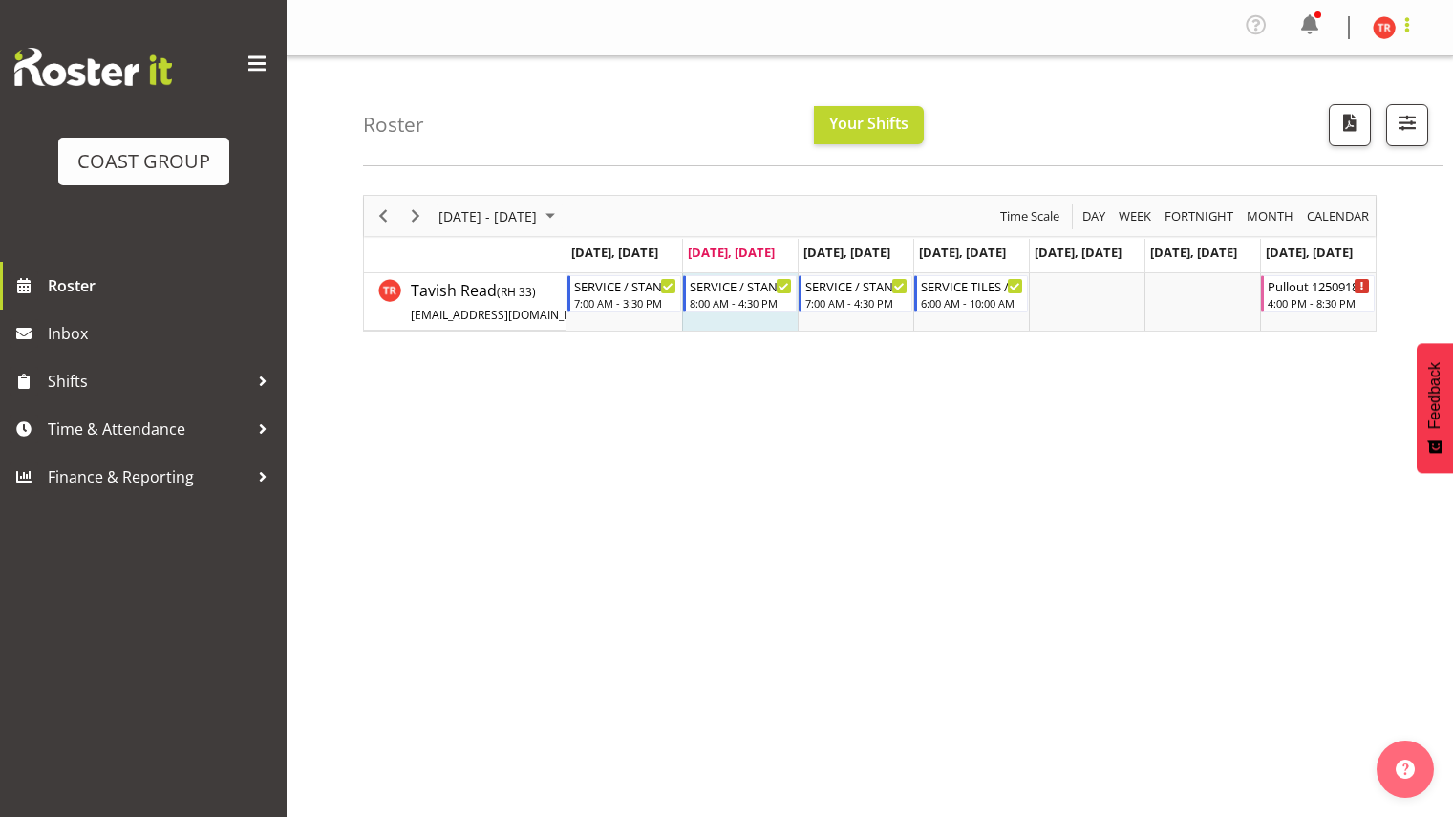
click at [1400, 25] on span at bounding box center [1407, 24] width 23 height 23
click at [1336, 114] on link "Log Out" at bounding box center [1326, 105] width 183 height 34
